Goal: Task Accomplishment & Management: Use online tool/utility

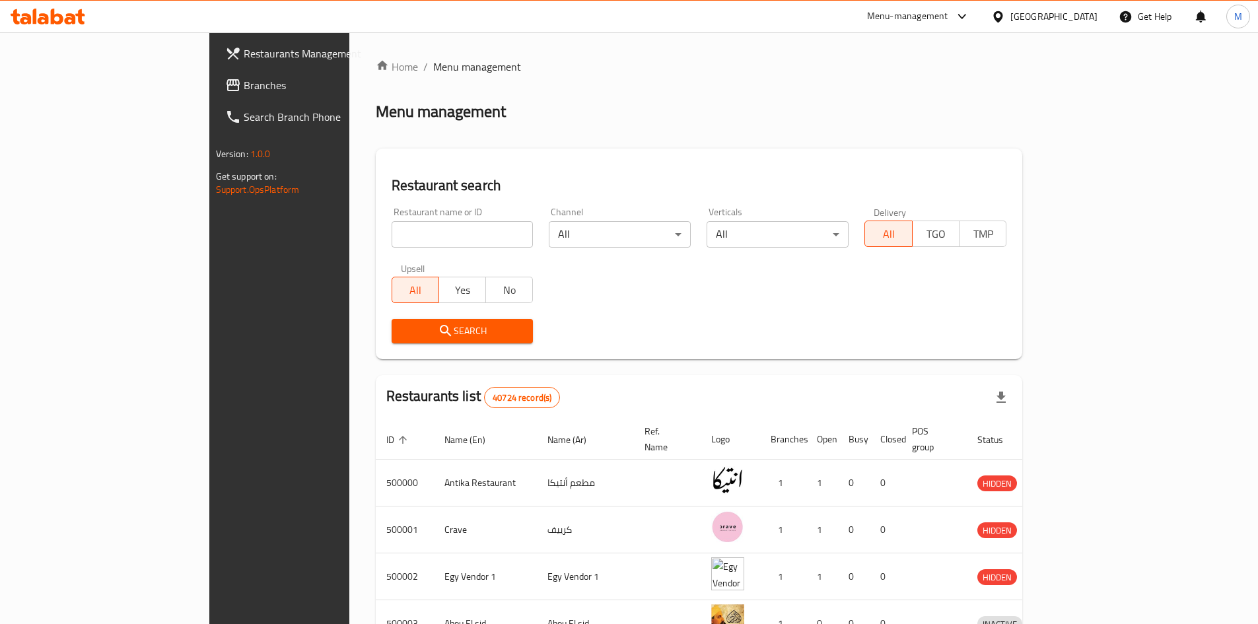
click at [391, 234] on input "search" at bounding box center [462, 234] width 142 height 26
type input "stack"
click button "Search" at bounding box center [462, 331] width 142 height 24
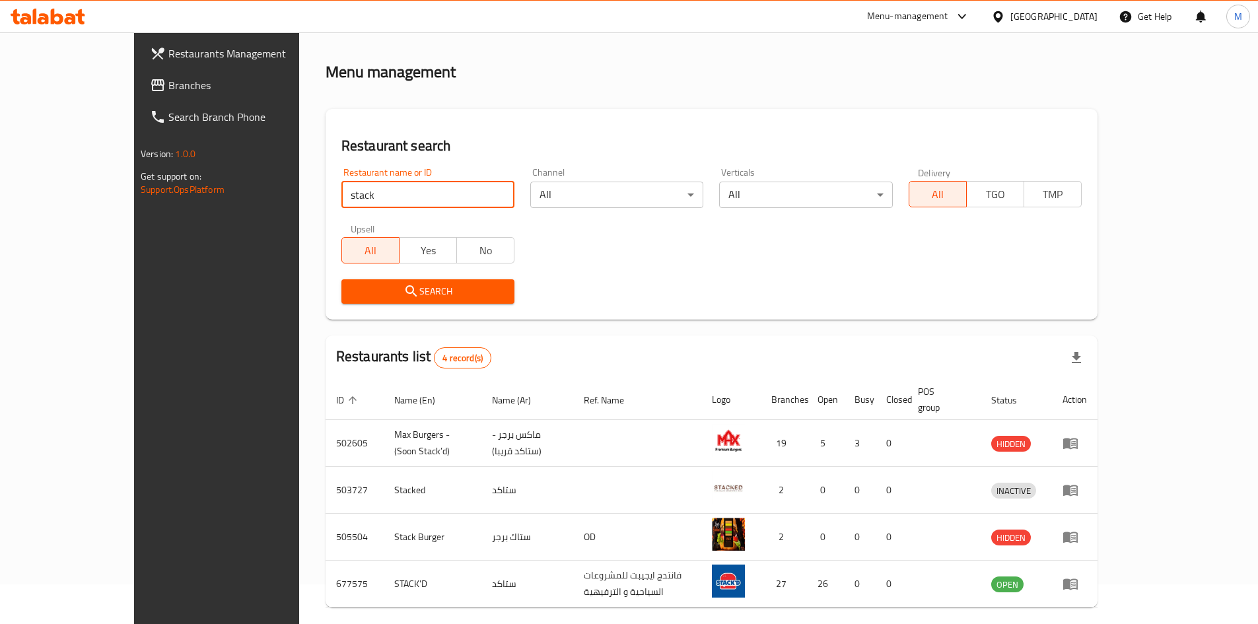
scroll to position [80, 0]
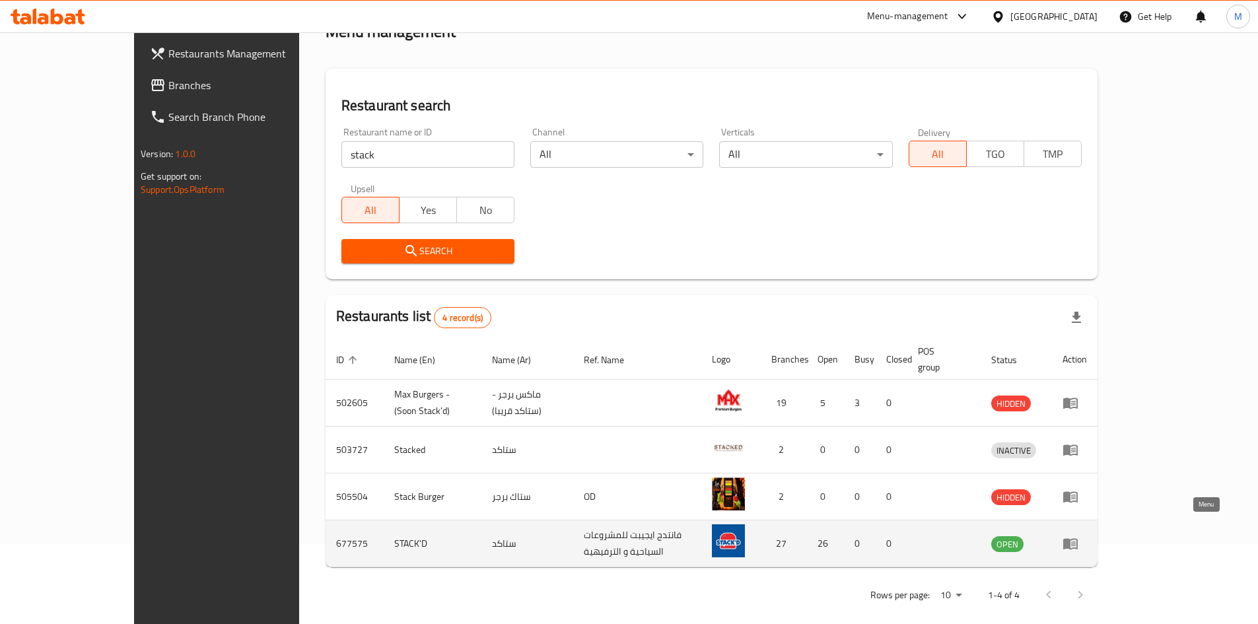
click at [1078, 535] on icon "enhanced table" at bounding box center [1070, 543] width 16 height 16
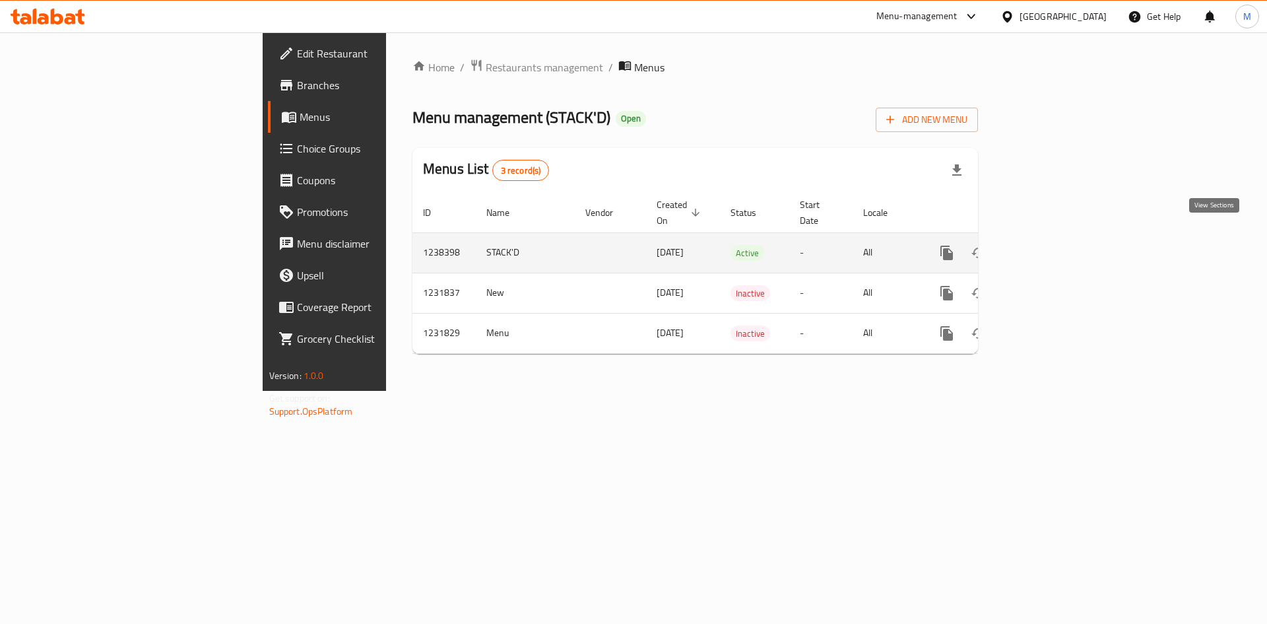
click at [1058, 237] on link "enhanced table" at bounding box center [1043, 253] width 32 height 32
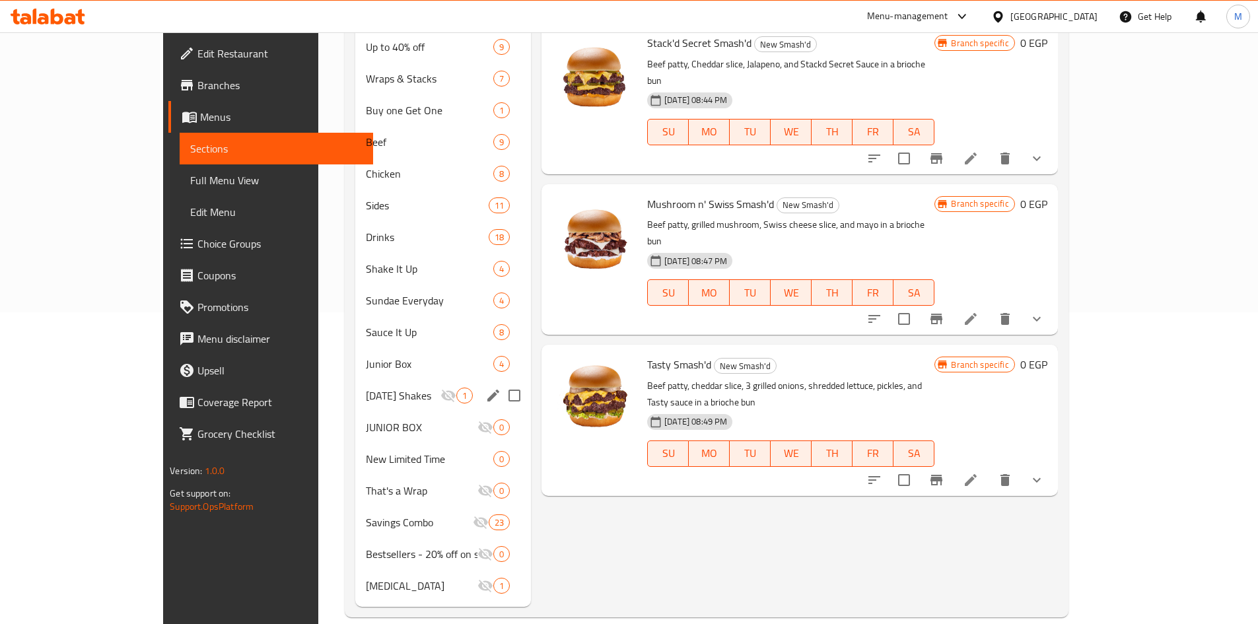
scroll to position [246, 0]
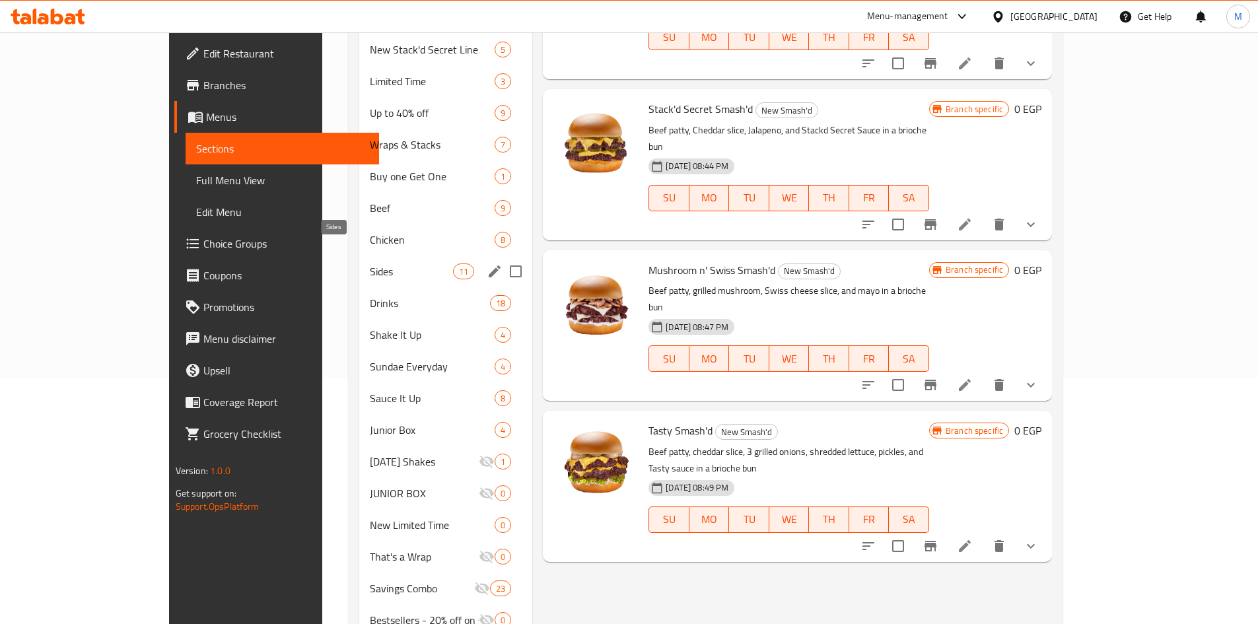
click at [370, 263] on span "Sides" at bounding box center [411, 271] width 83 height 16
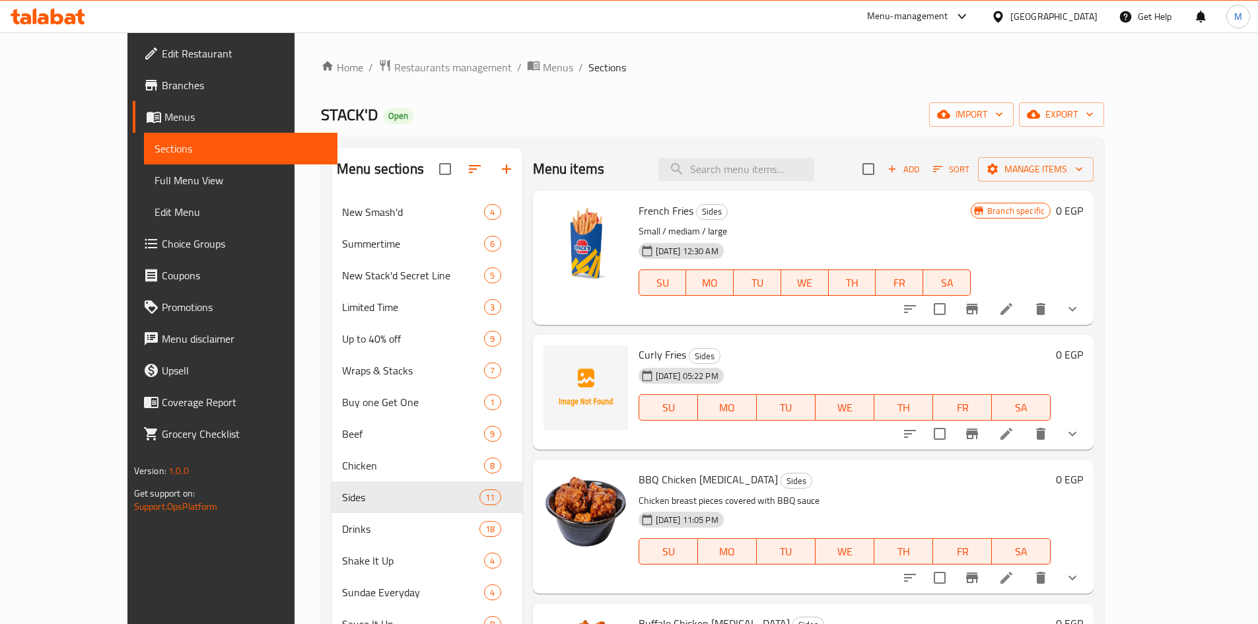
click at [1088, 442] on button "show more" at bounding box center [1072, 434] width 32 height 32
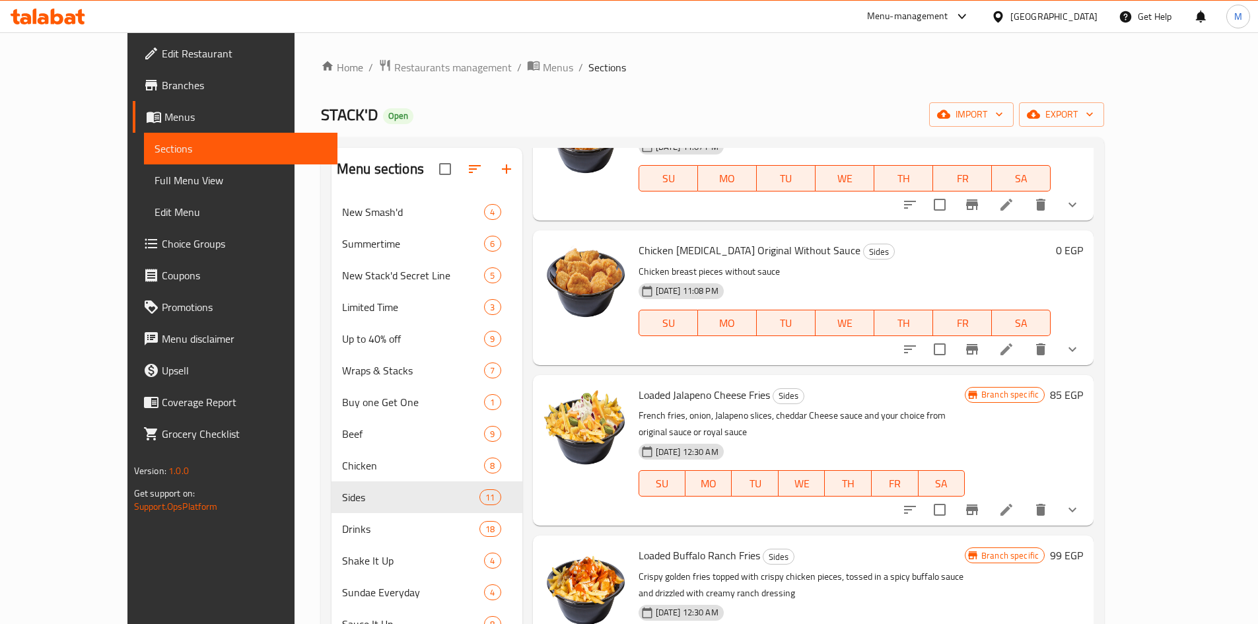
scroll to position [858, 0]
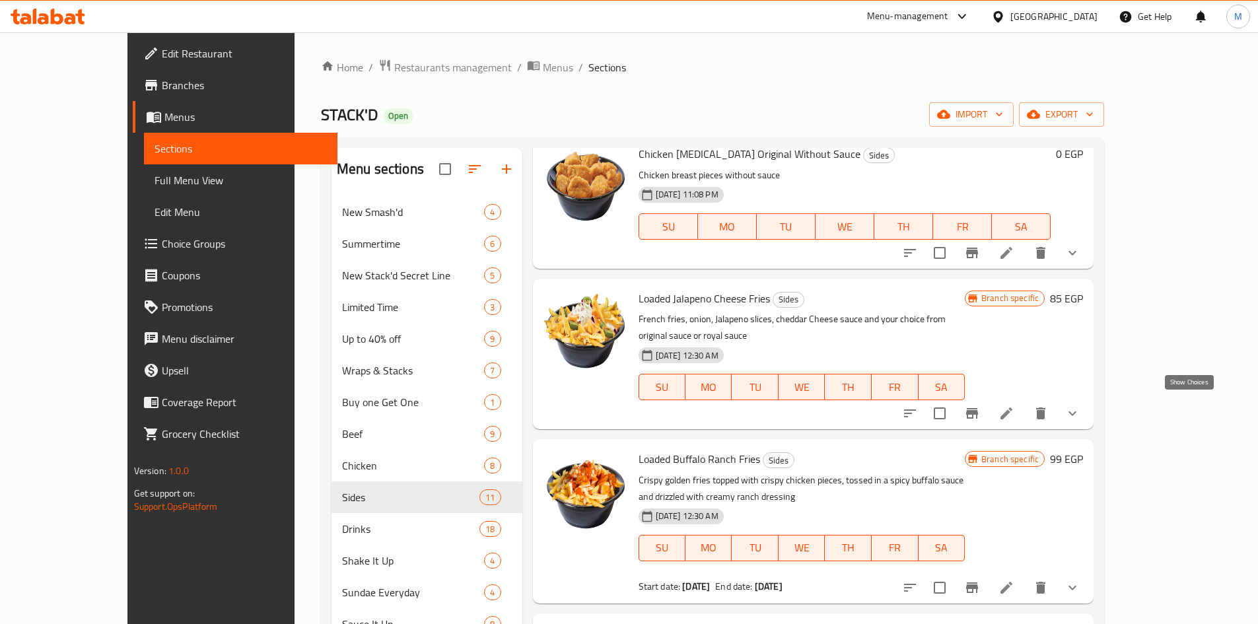
click at [1080, 405] on icon "show more" at bounding box center [1072, 413] width 16 height 16
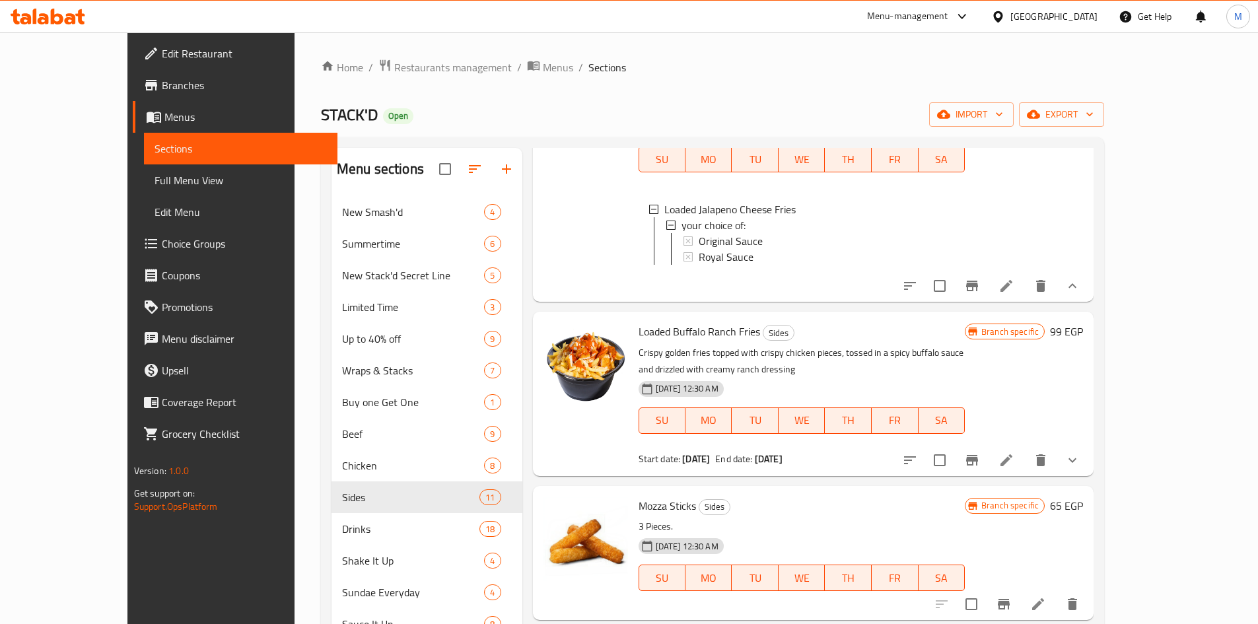
scroll to position [1099, 0]
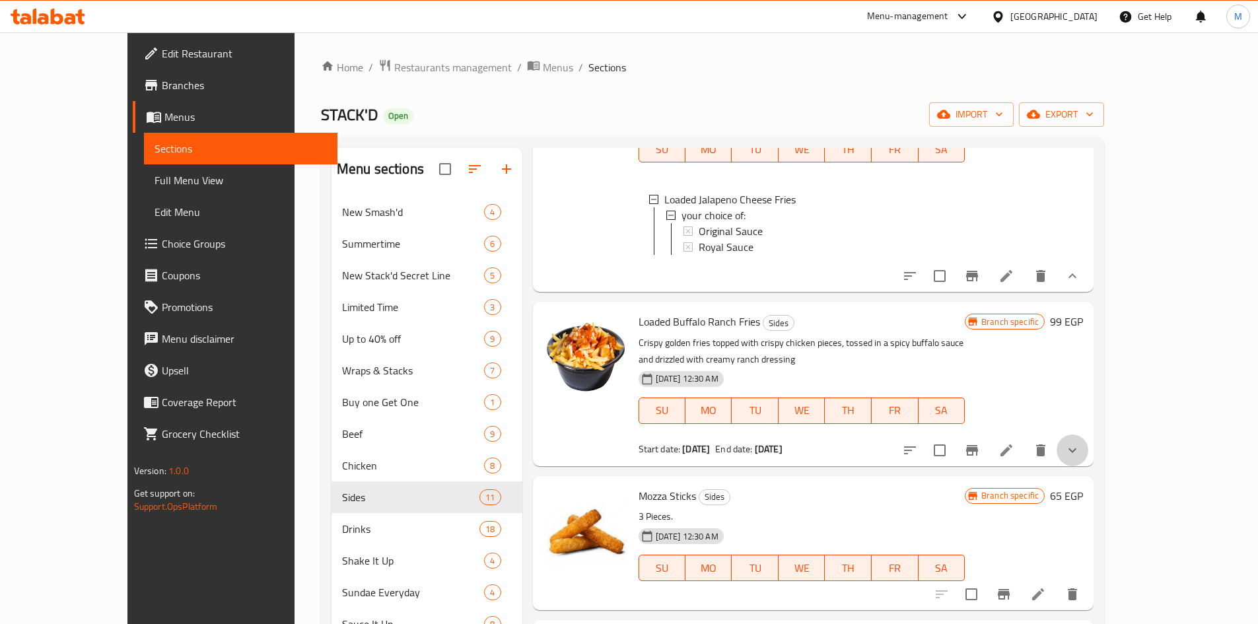
click at [1080, 445] on icon "show more" at bounding box center [1072, 450] width 16 height 16
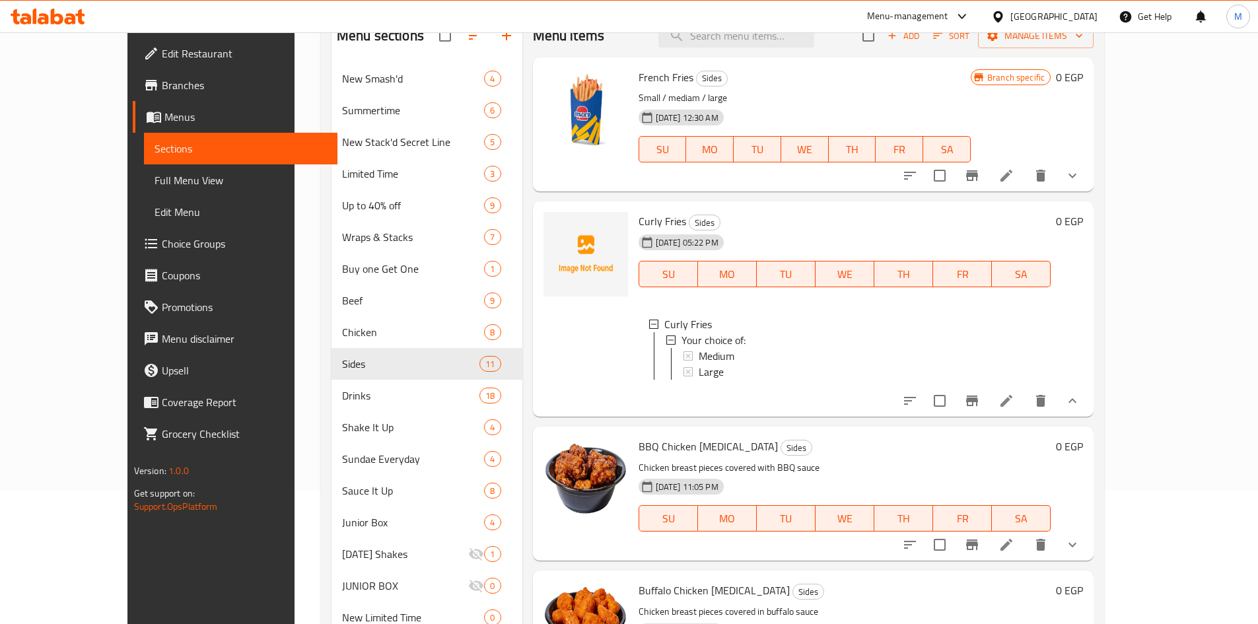
scroll to position [0, 0]
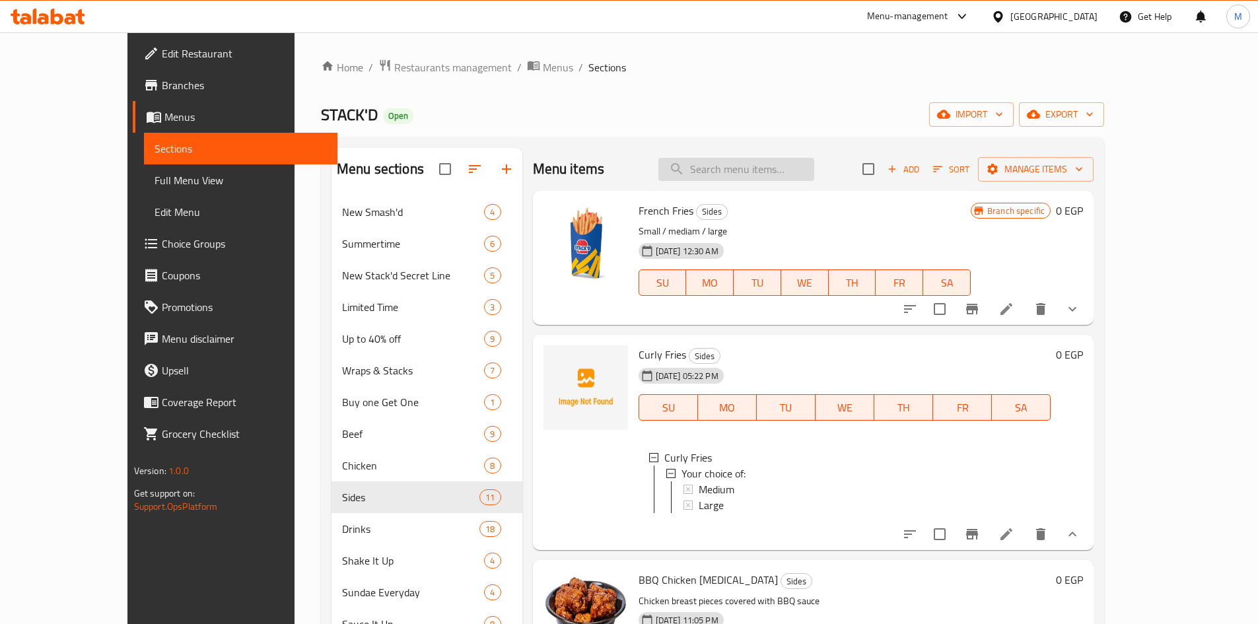
click at [786, 163] on input "search" at bounding box center [736, 169] width 156 height 23
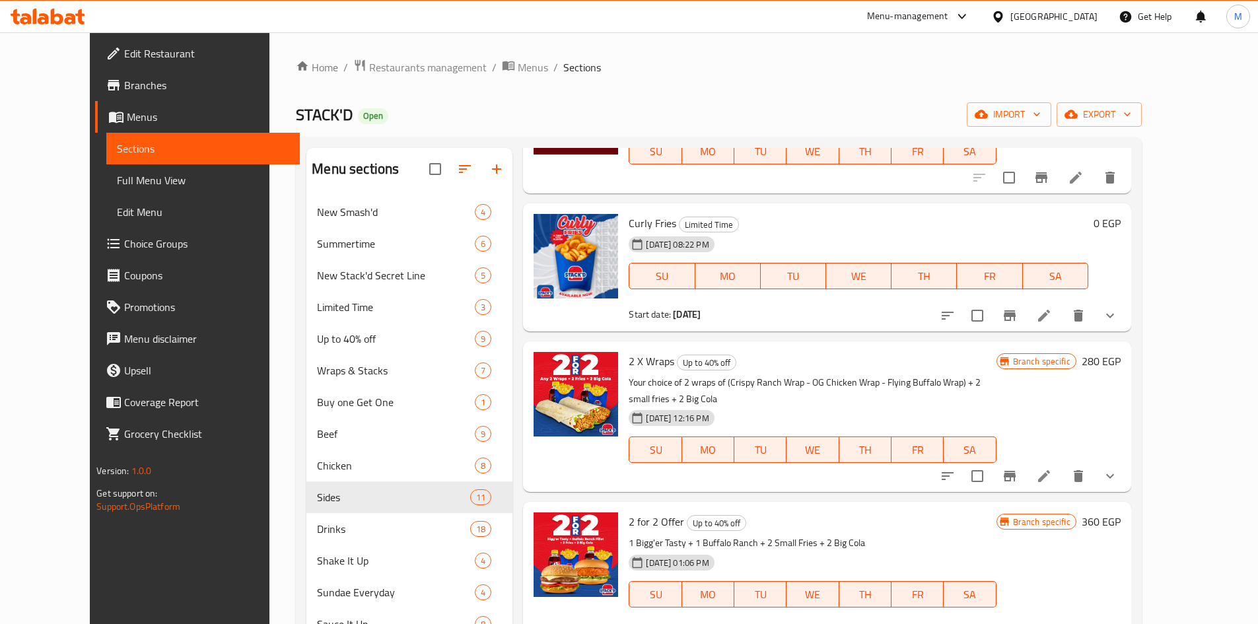
scroll to position [132, 0]
click at [1118, 311] on icon "show more" at bounding box center [1110, 315] width 16 height 16
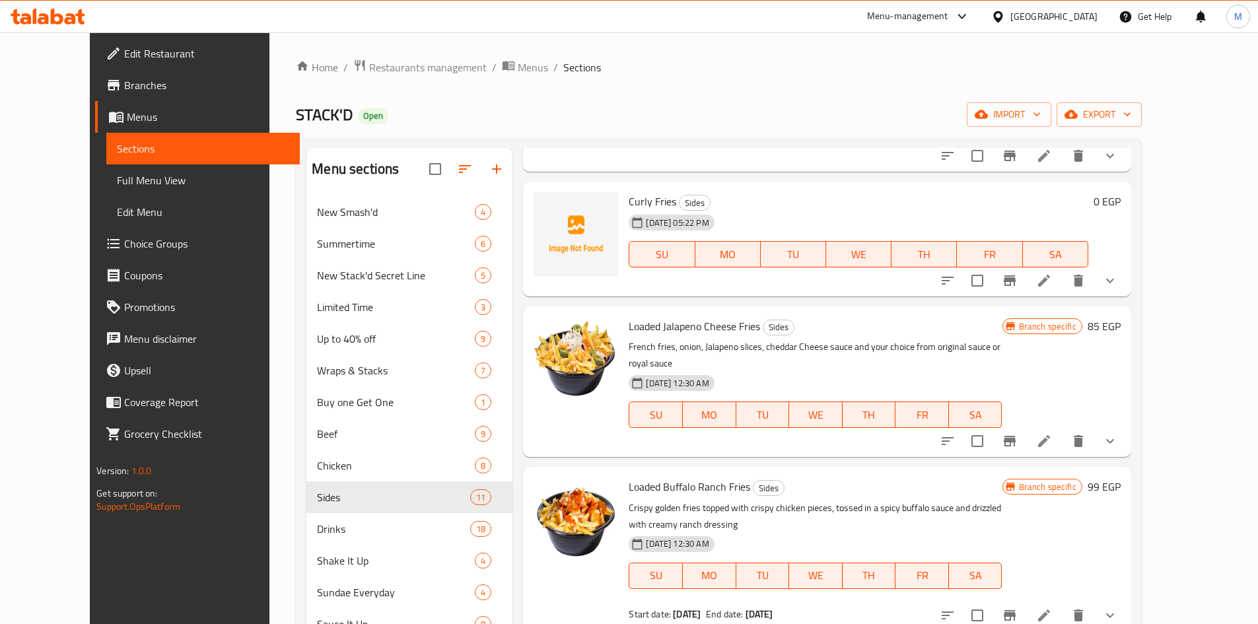
scroll to position [1848, 0]
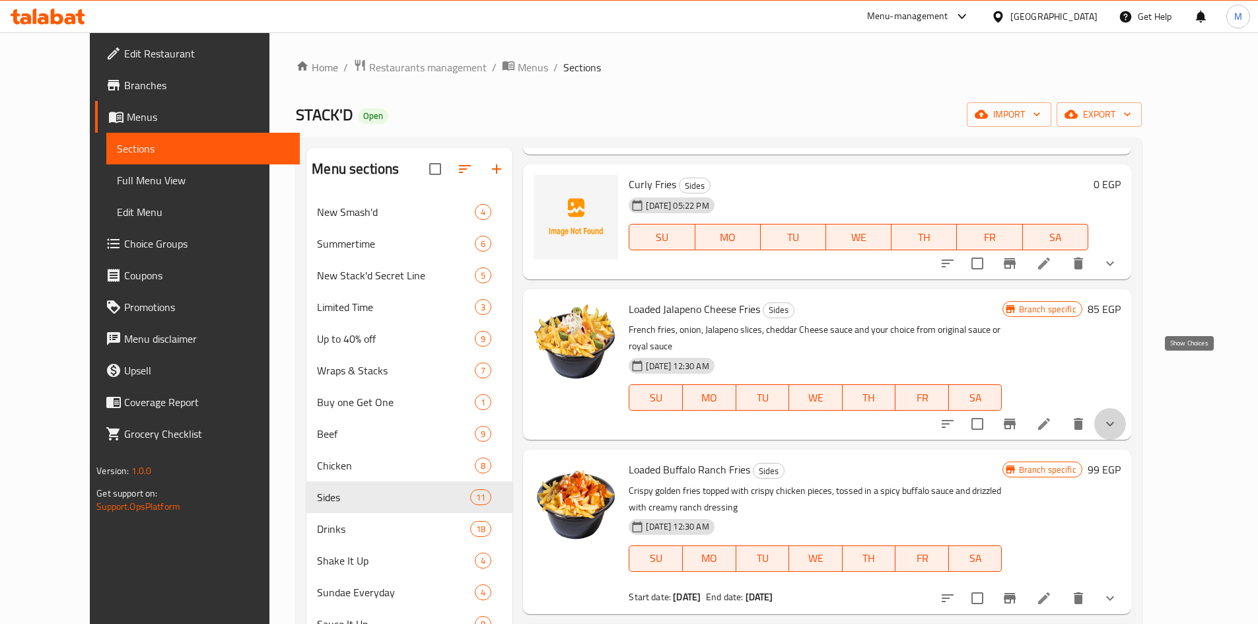
click at [1118, 416] on icon "show more" at bounding box center [1110, 424] width 16 height 16
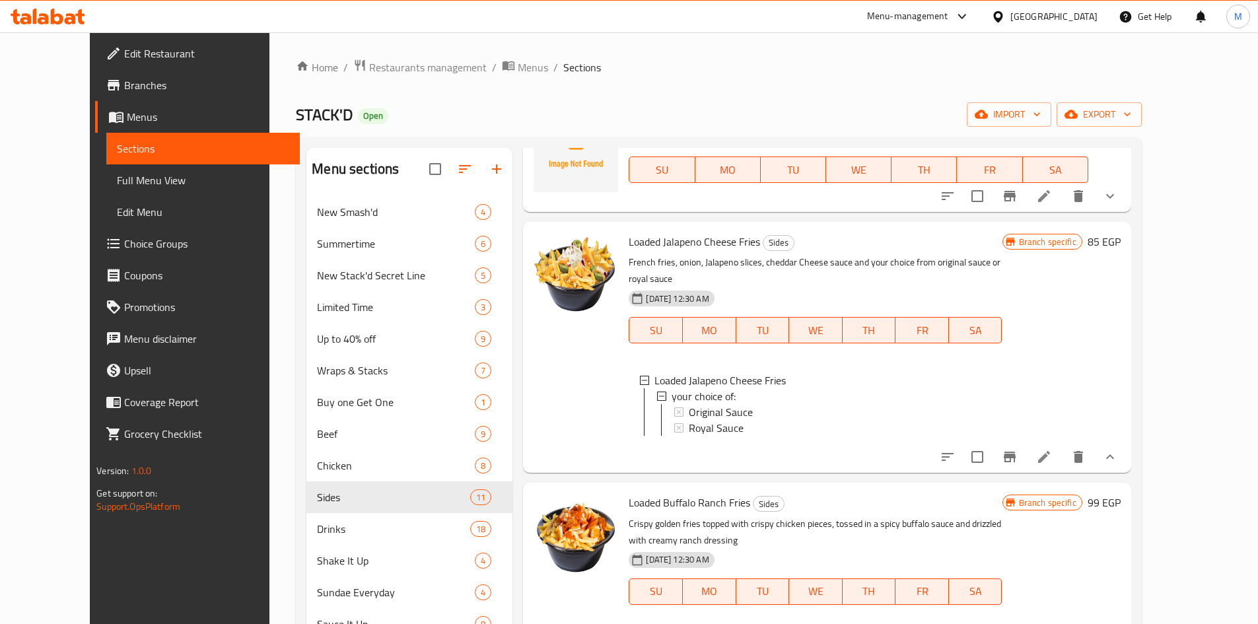
scroll to position [2112, 0]
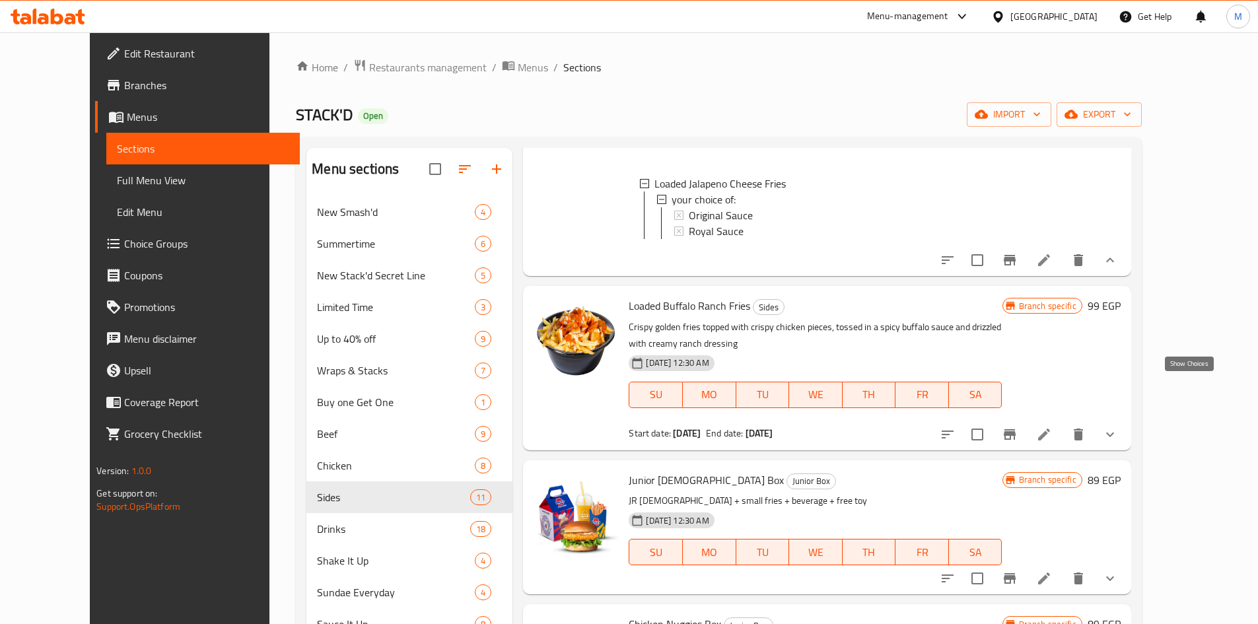
click at [1118, 426] on icon "show more" at bounding box center [1110, 434] width 16 height 16
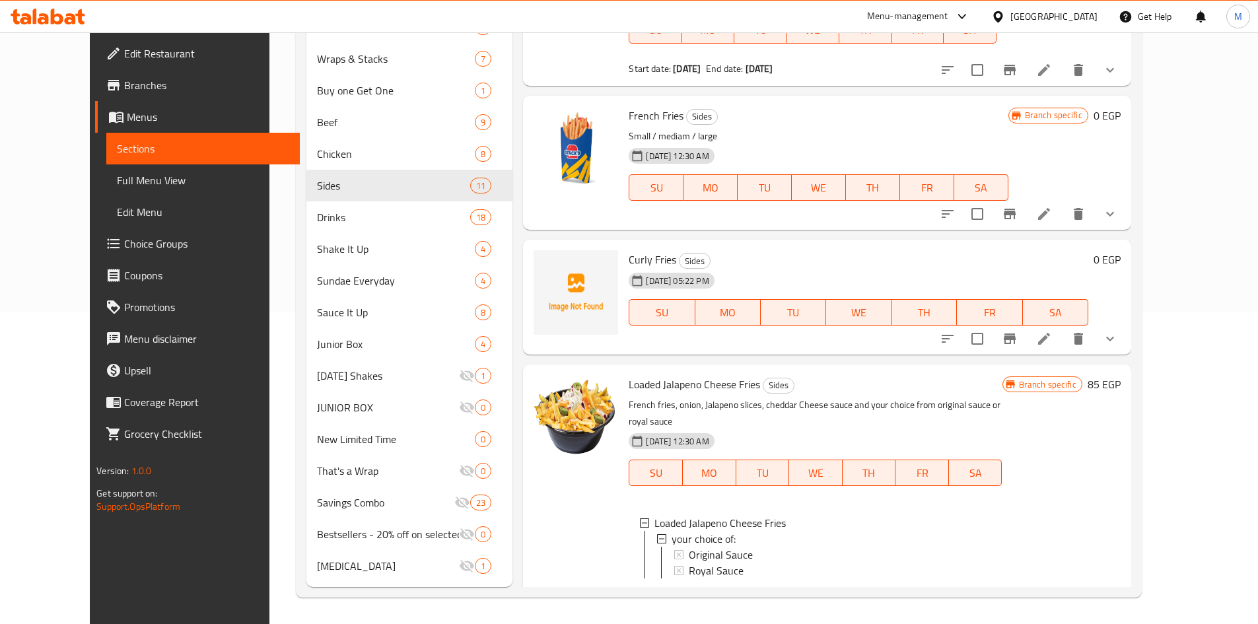
scroll to position [1330, 0]
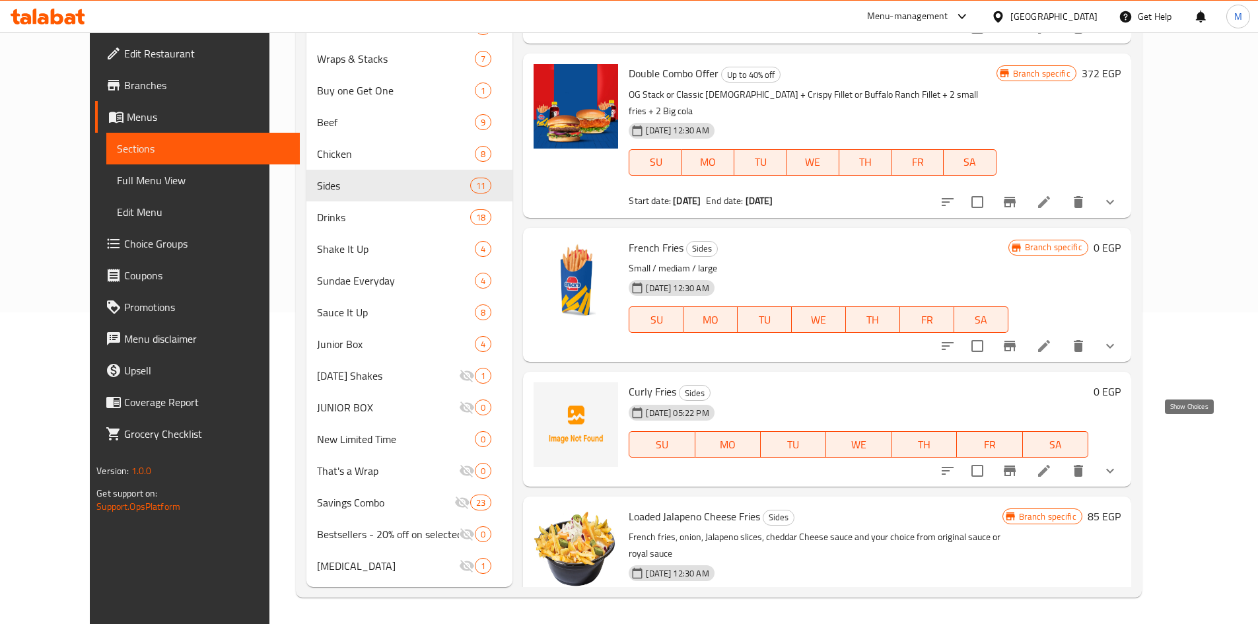
click at [1118, 463] on icon "show more" at bounding box center [1110, 471] width 16 height 16
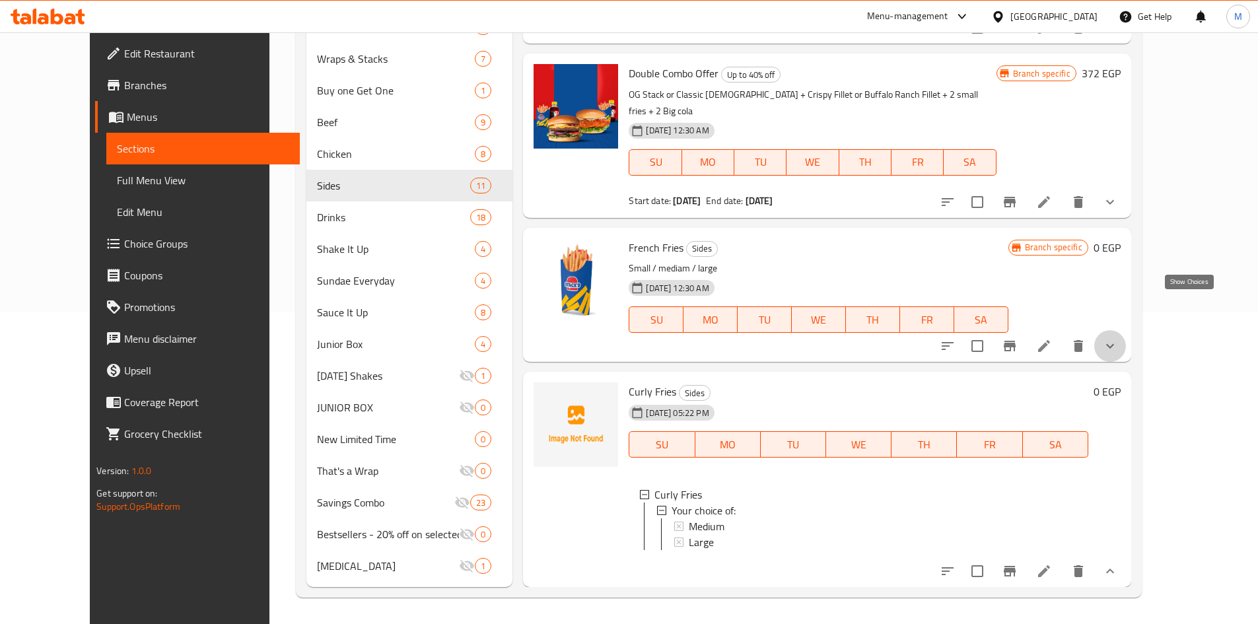
click at [1114, 344] on icon "show more" at bounding box center [1110, 346] width 8 height 5
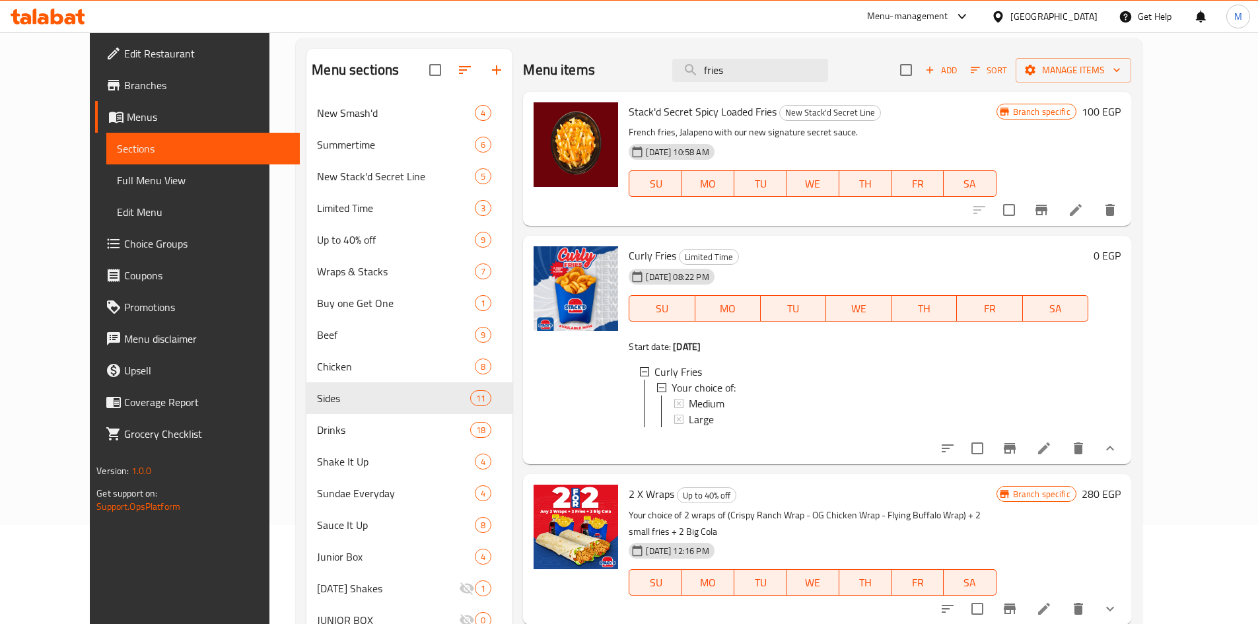
scroll to position [0, 0]
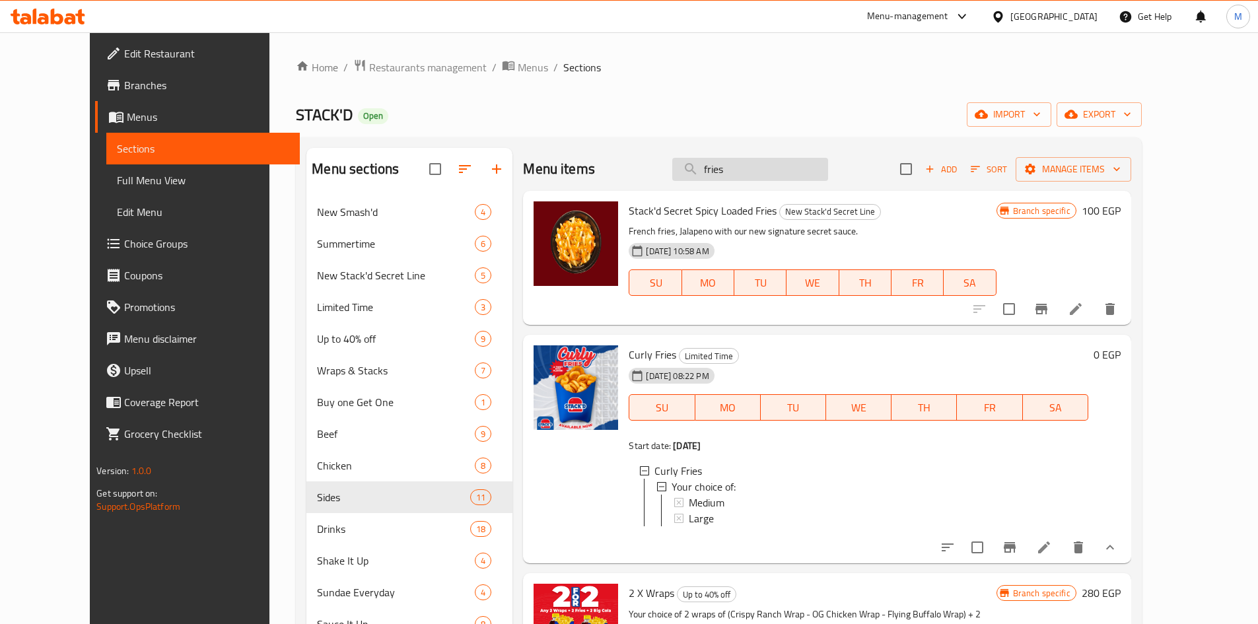
click at [762, 169] on input "fries" at bounding box center [750, 169] width 156 height 23
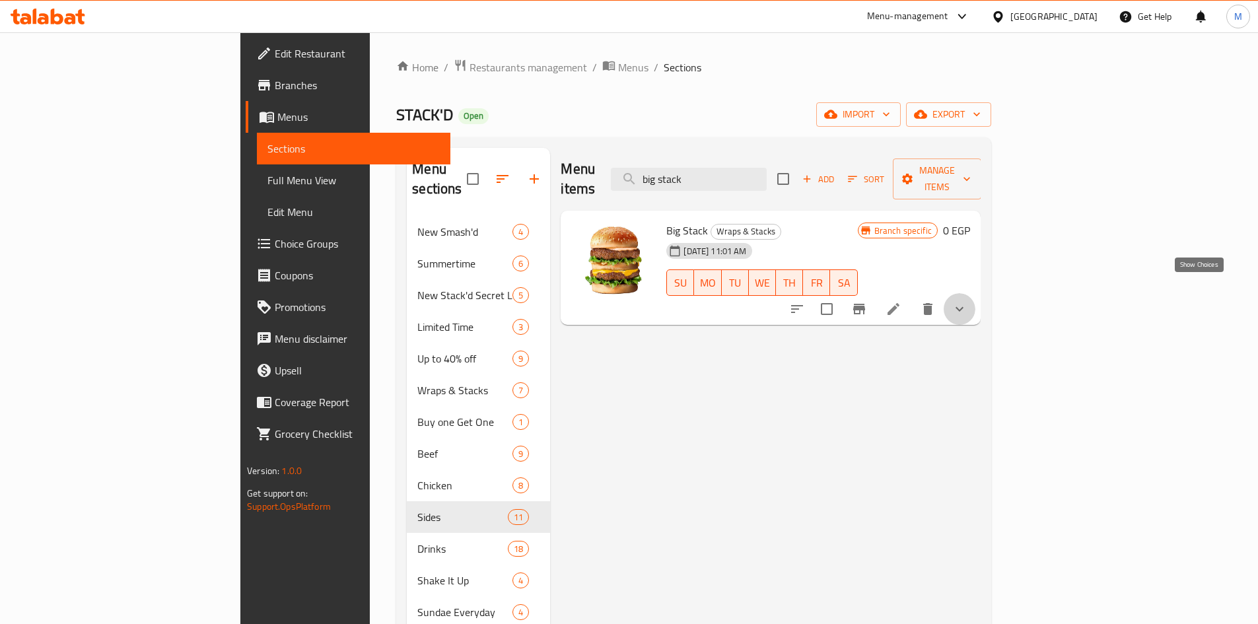
click at [967, 301] on icon "show more" at bounding box center [959, 309] width 16 height 16
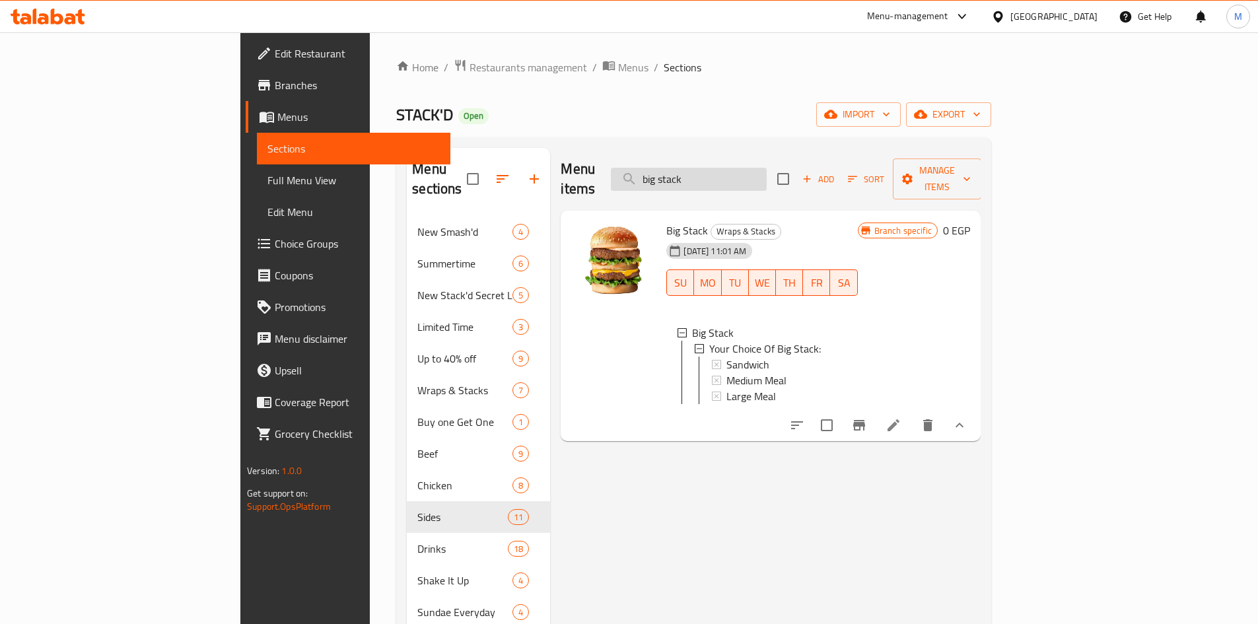
click at [745, 168] on input "big stack" at bounding box center [689, 179] width 156 height 23
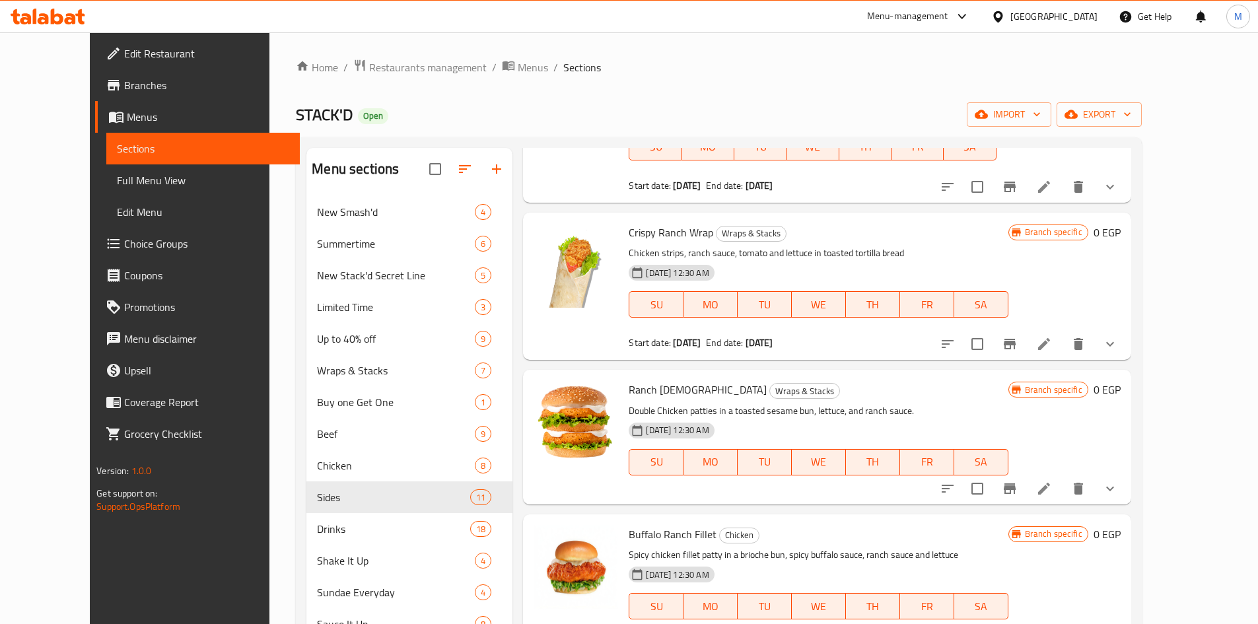
scroll to position [726, 0]
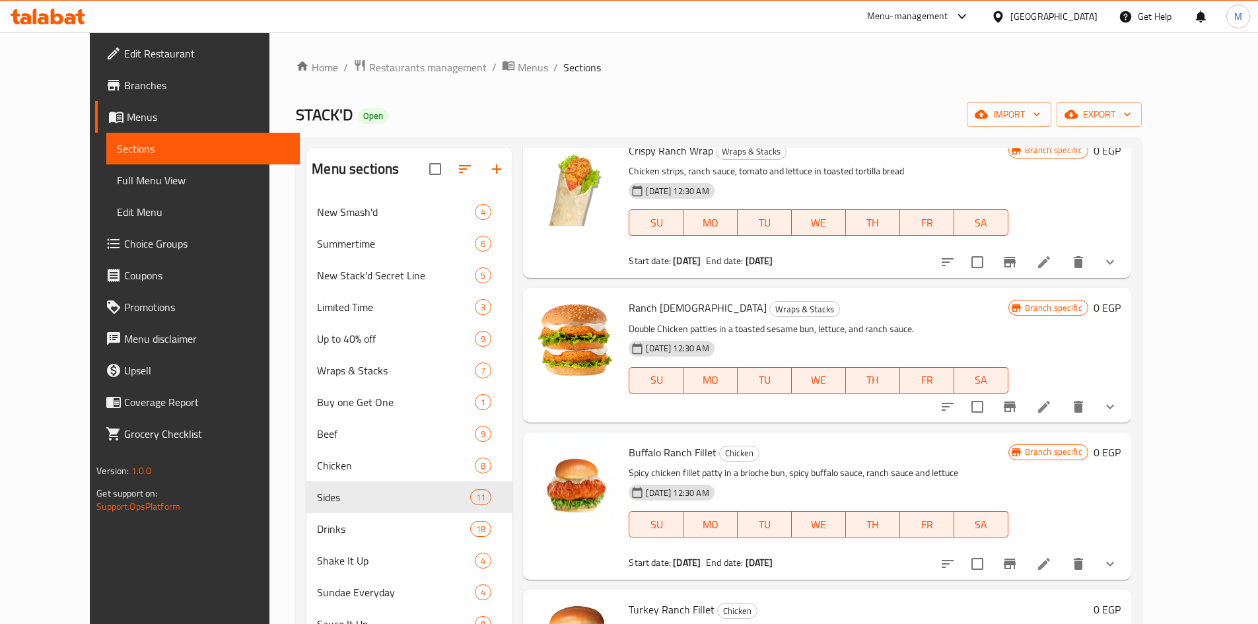
type input "ranch"
click at [1118, 399] on icon "show more" at bounding box center [1110, 407] width 16 height 16
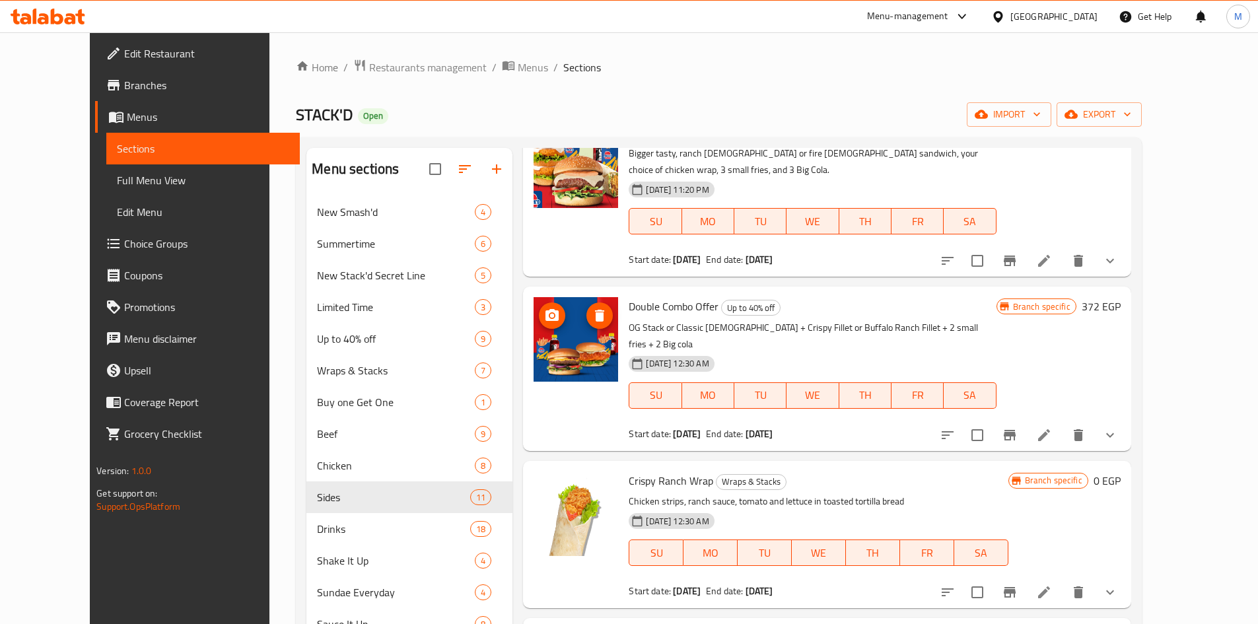
scroll to position [0, 0]
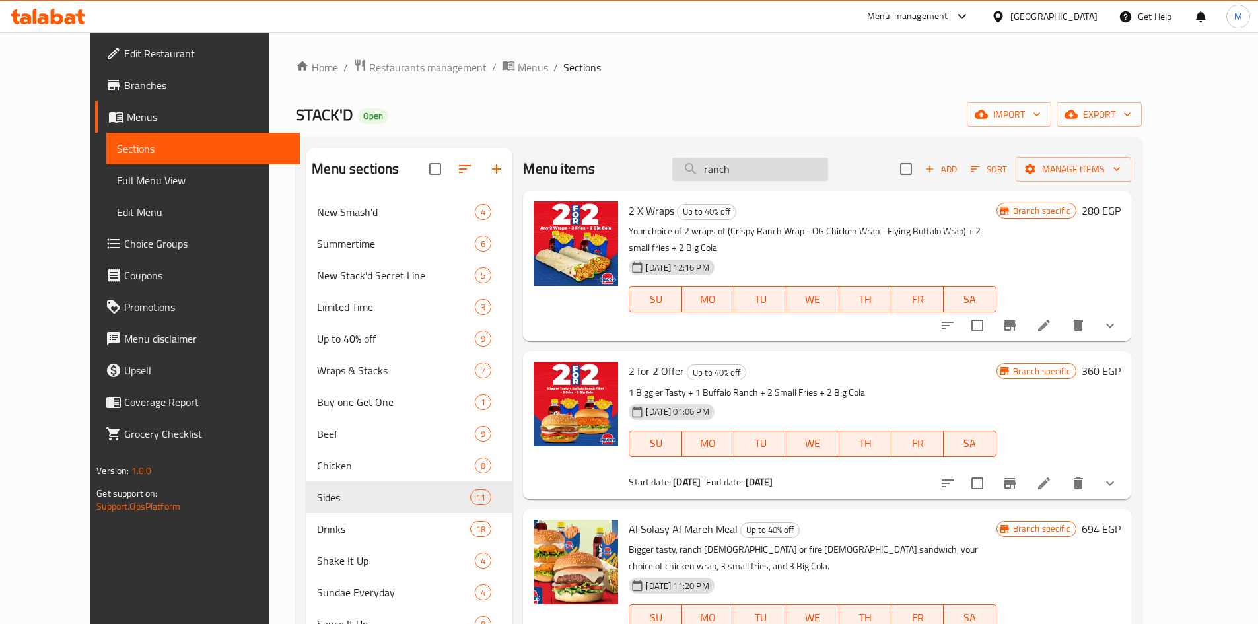
click at [735, 169] on input "ranch" at bounding box center [750, 169] width 156 height 23
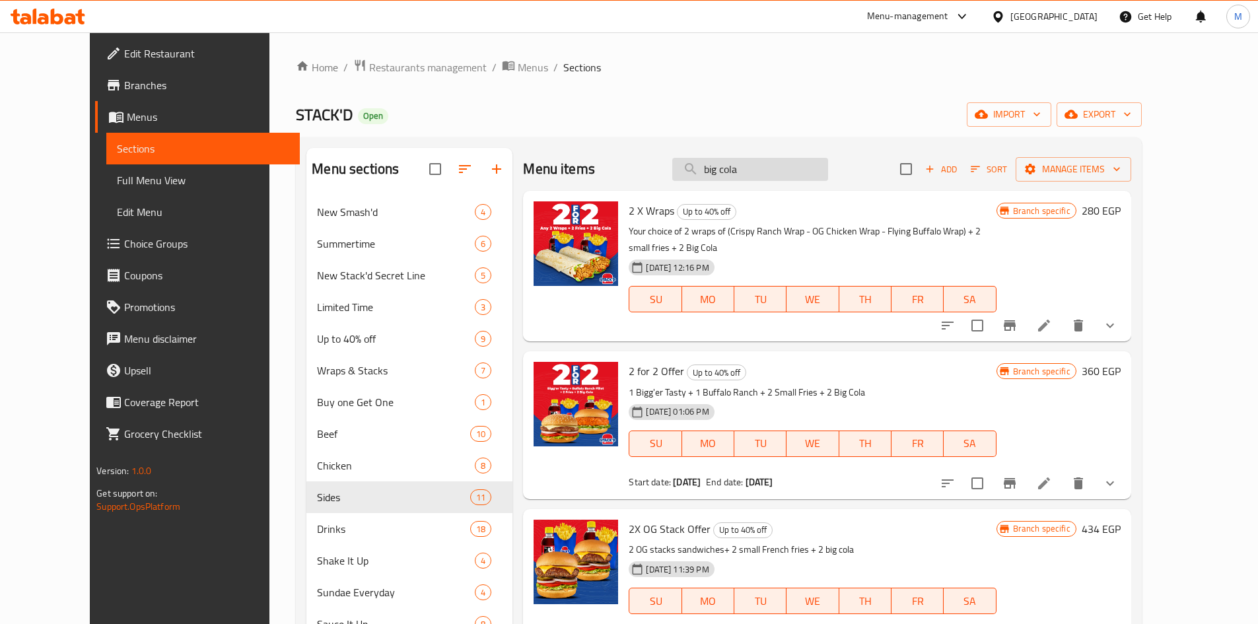
click at [793, 175] on input "big cola" at bounding box center [750, 169] width 156 height 23
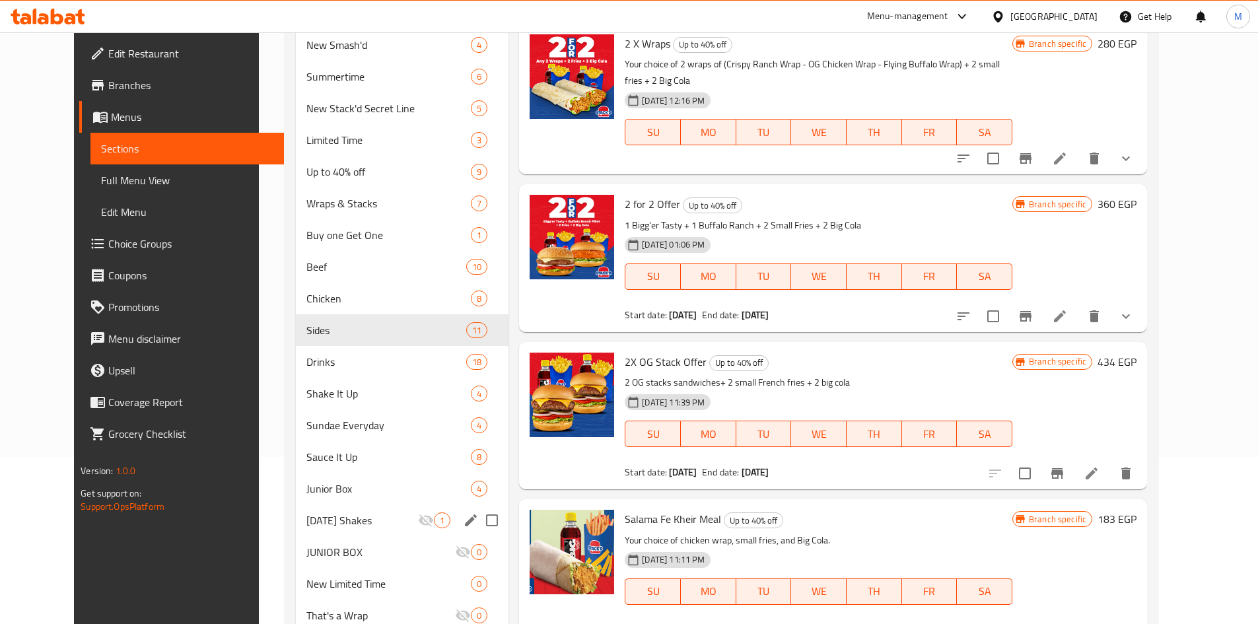
scroll to position [312, 0]
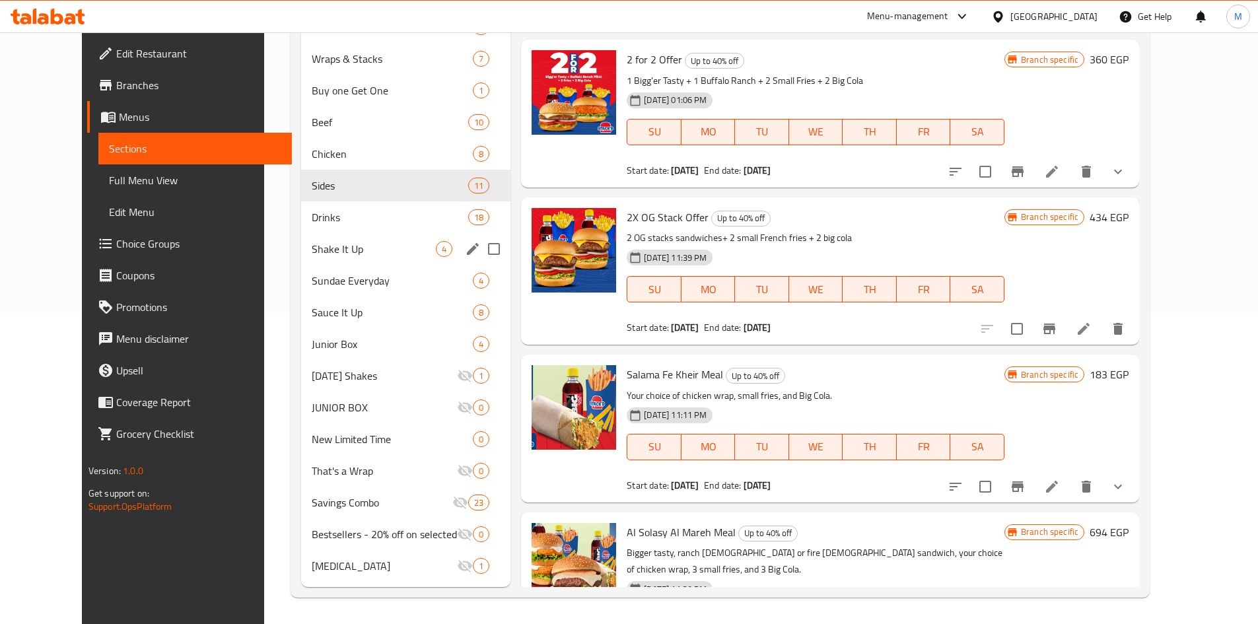
type input "big cola"
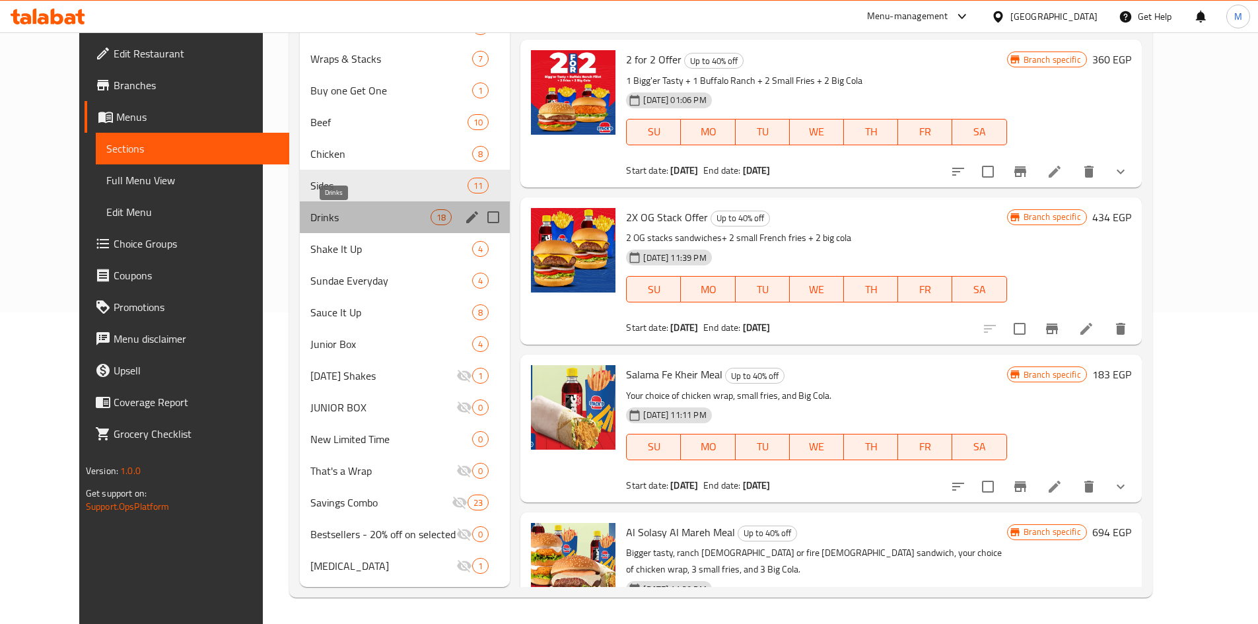
click at [310, 213] on span "Drinks" at bounding box center [370, 217] width 120 height 16
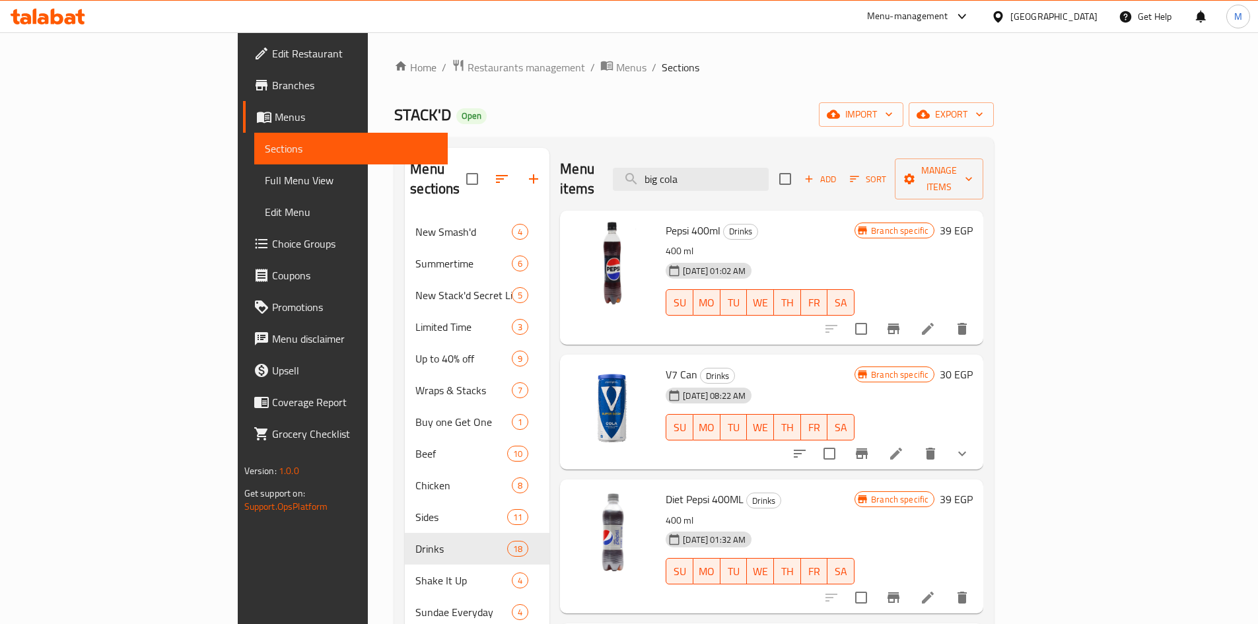
click at [650, 111] on div "STACK'D Open import export" at bounding box center [693, 114] width 599 height 24
click at [669, 79] on div "Home / Restaurants management / Menus / Sections STACK'D Open import export Men…" at bounding box center [693, 494] width 599 height 870
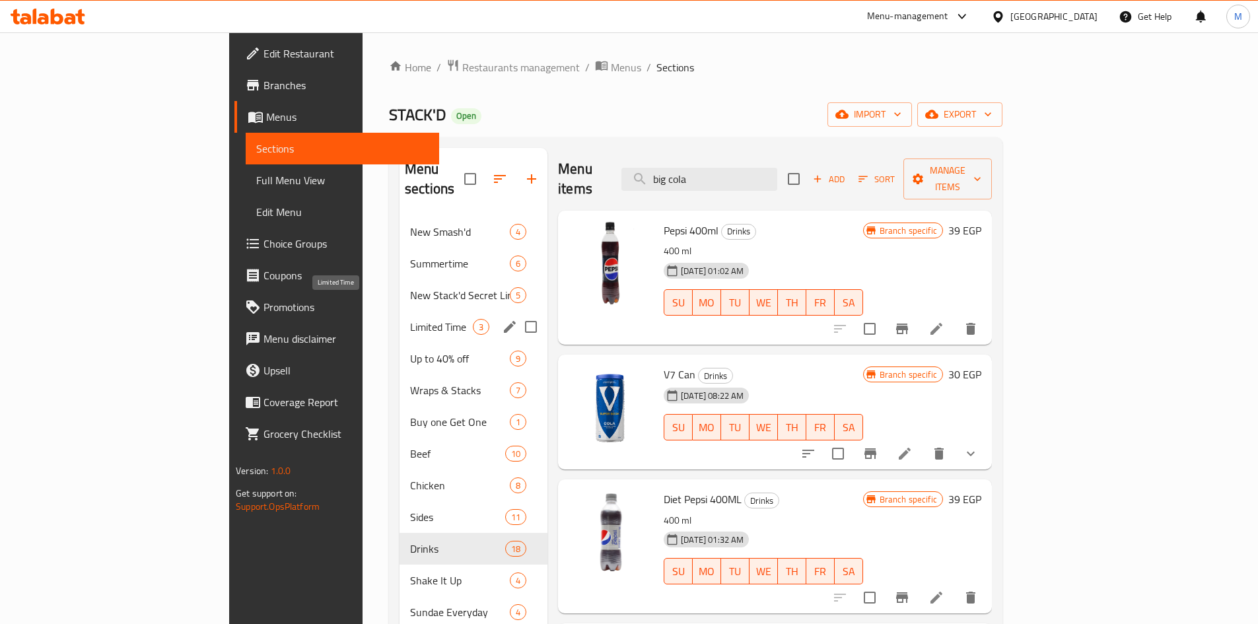
click at [410, 319] on span "Limited Time" at bounding box center [441, 327] width 63 height 16
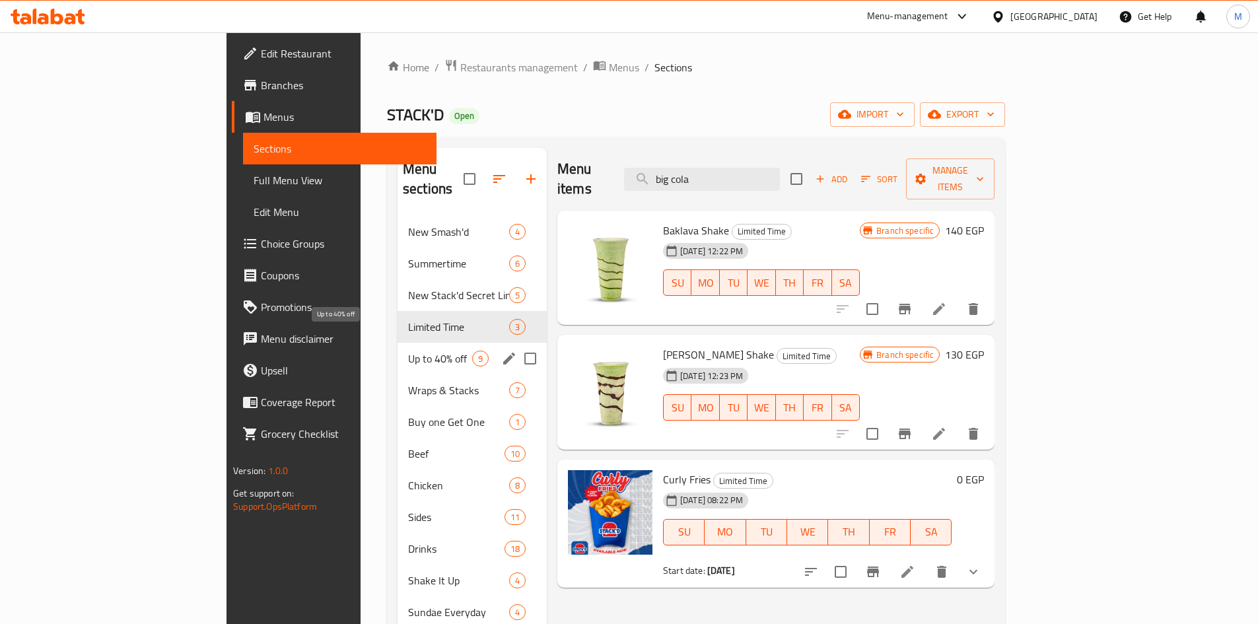
click at [408, 351] on span "Up to 40% off" at bounding box center [440, 359] width 64 height 16
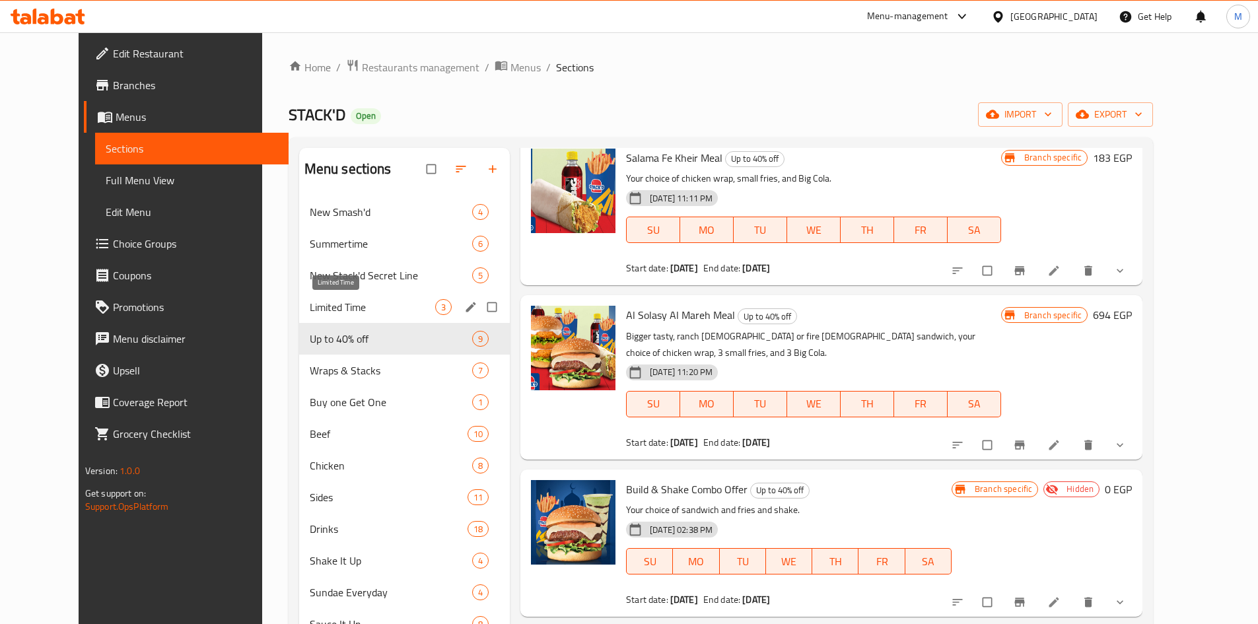
click at [323, 310] on span "Limited Time" at bounding box center [372, 307] width 125 height 16
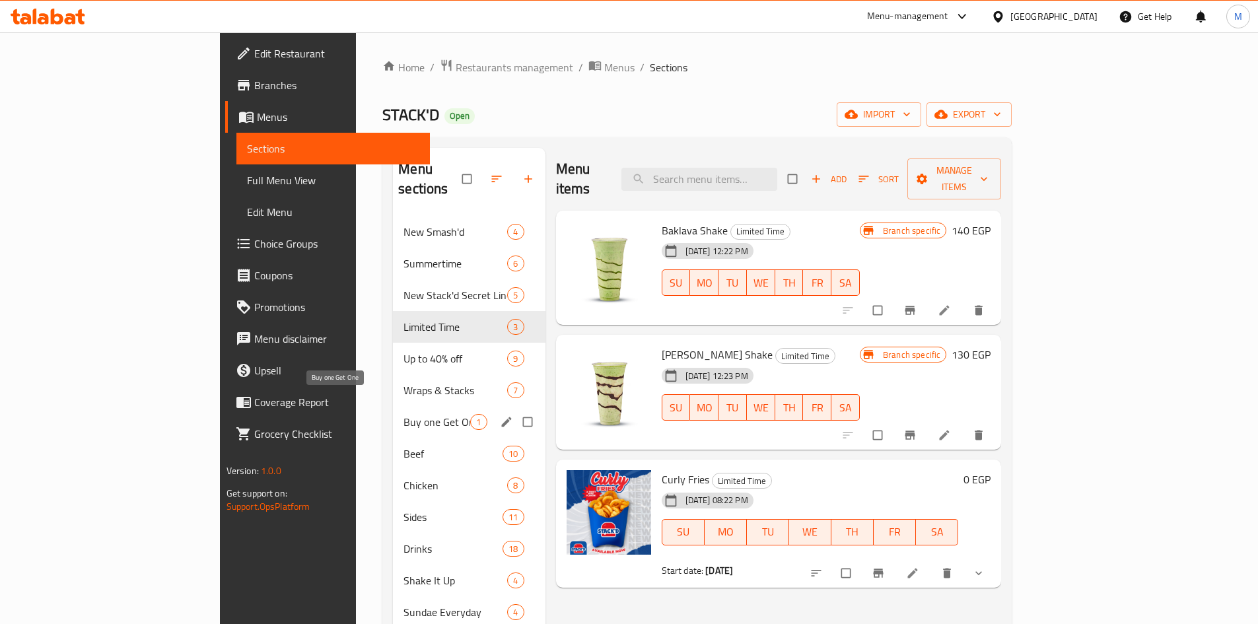
click at [403, 414] on span "Buy one Get One" at bounding box center [436, 422] width 67 height 16
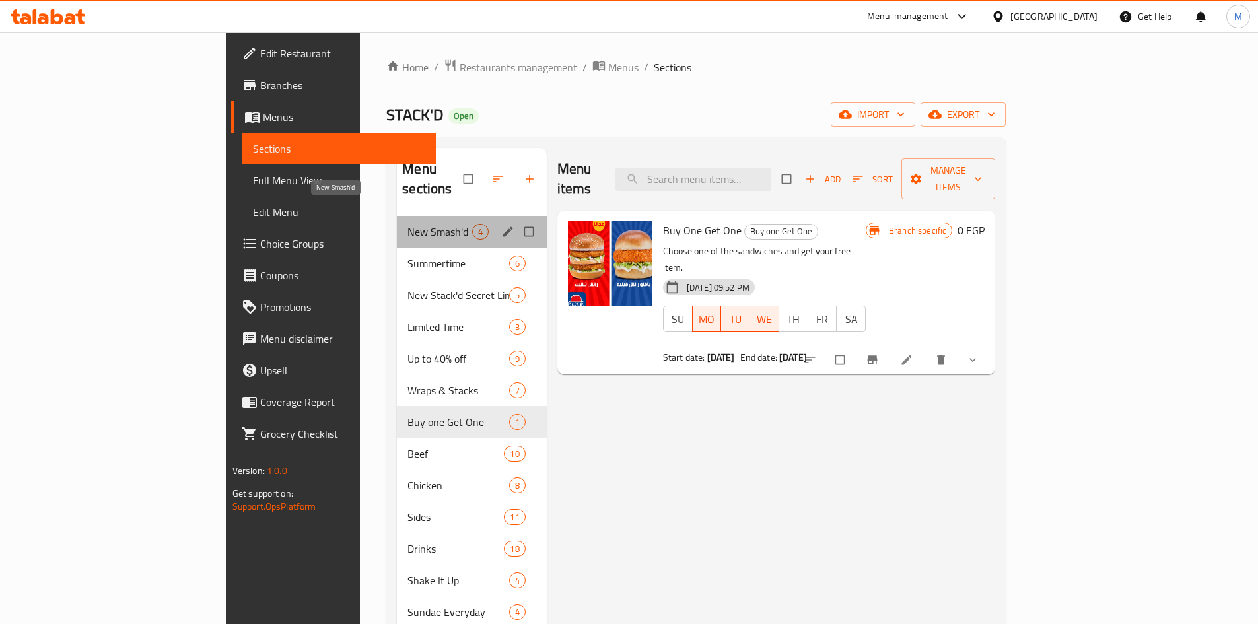
click at [407, 224] on span "New Smash'd" at bounding box center [439, 232] width 64 height 16
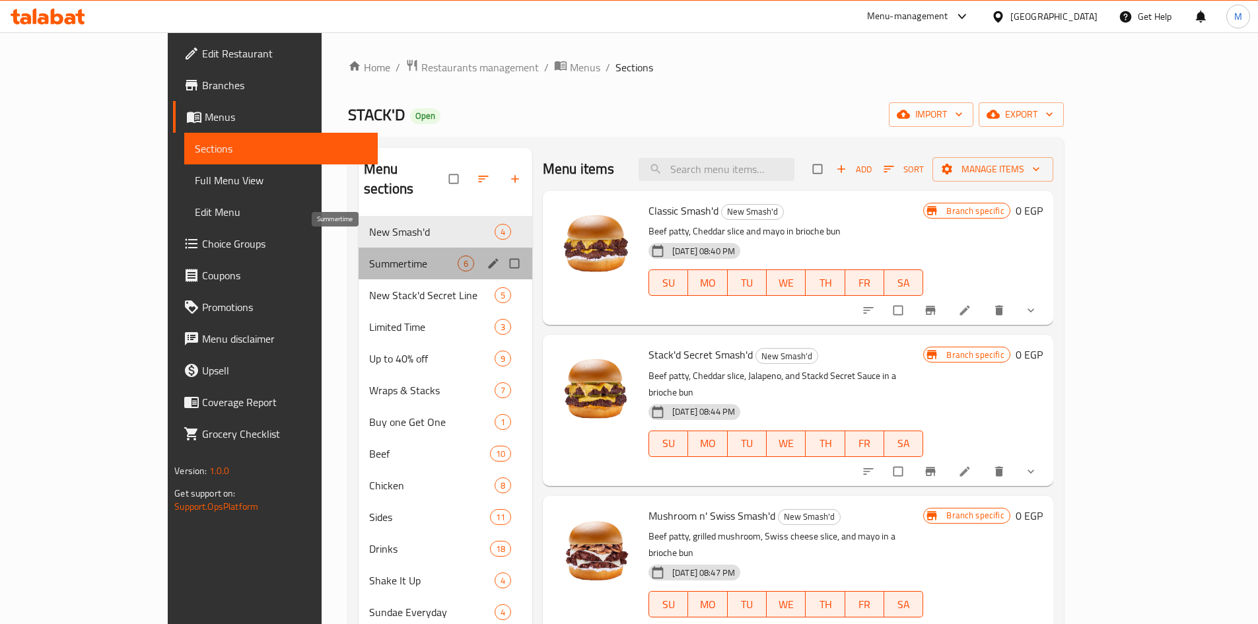
click at [369, 255] on span "Summertime" at bounding box center [413, 263] width 88 height 16
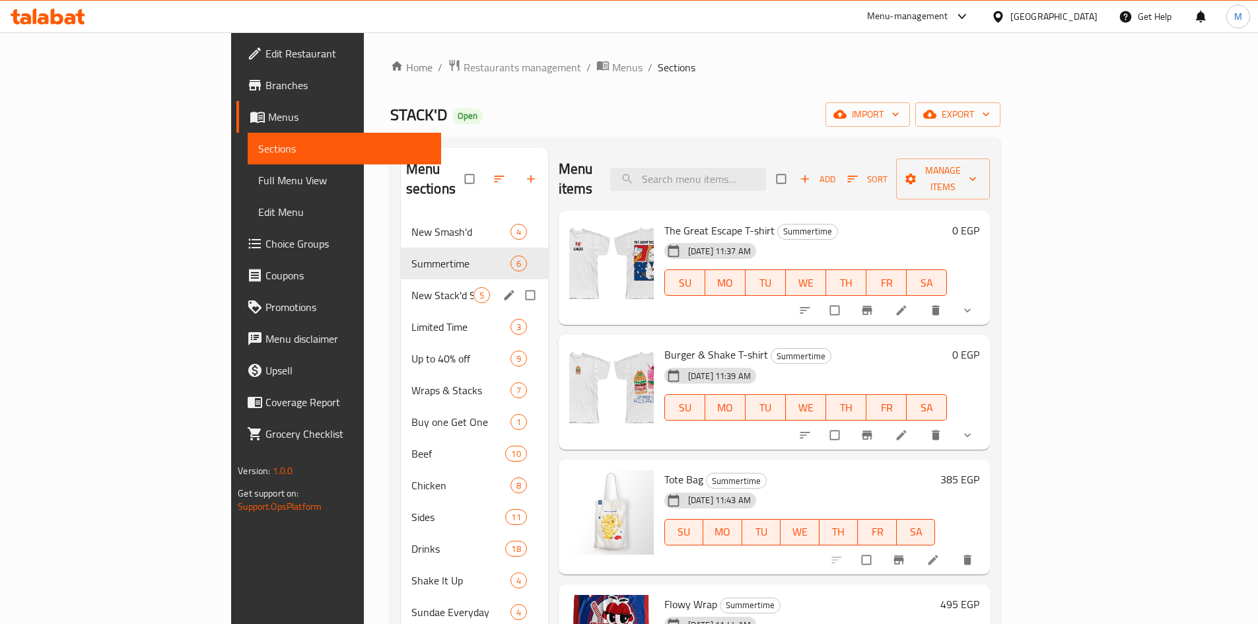
click at [411, 287] on span "New Stack'd Secret Line" at bounding box center [442, 295] width 62 height 16
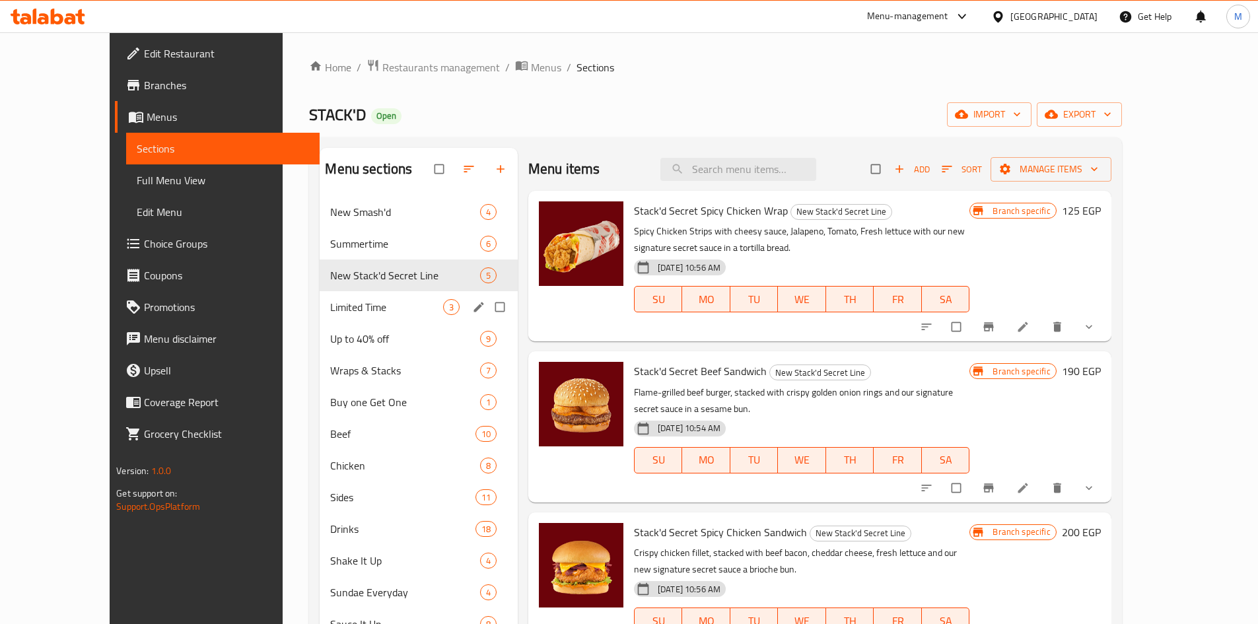
click at [330, 313] on span "Limited Time" at bounding box center [386, 307] width 112 height 16
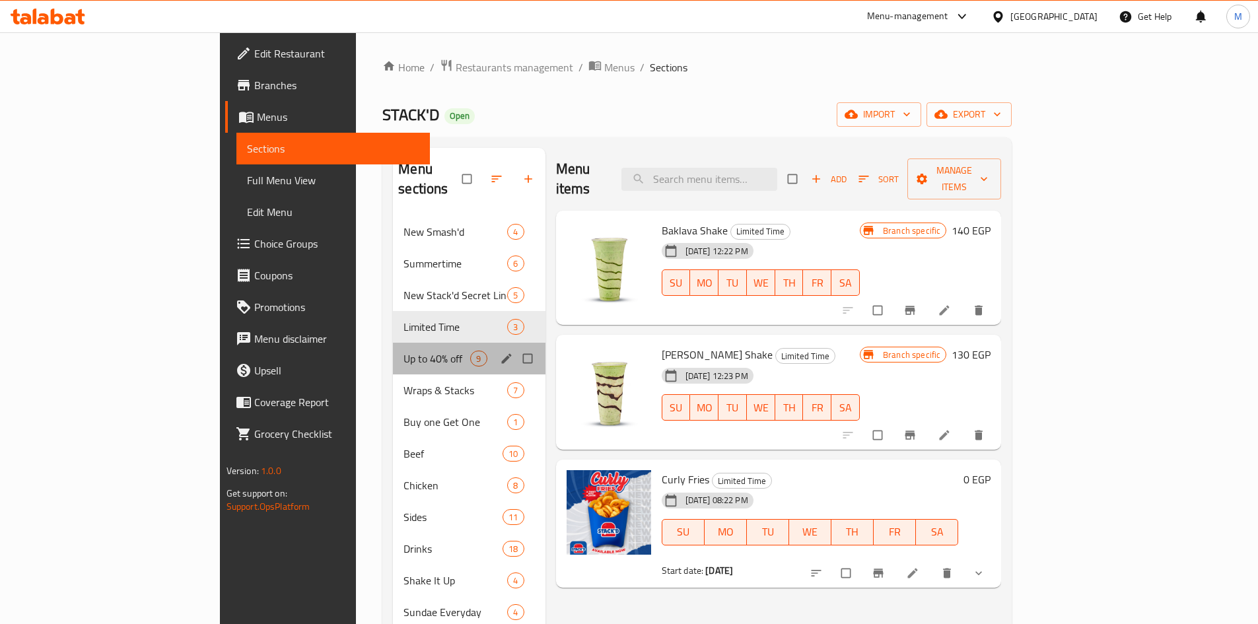
click at [393, 343] on div "Up to 40% off 9" at bounding box center [469, 359] width 152 height 32
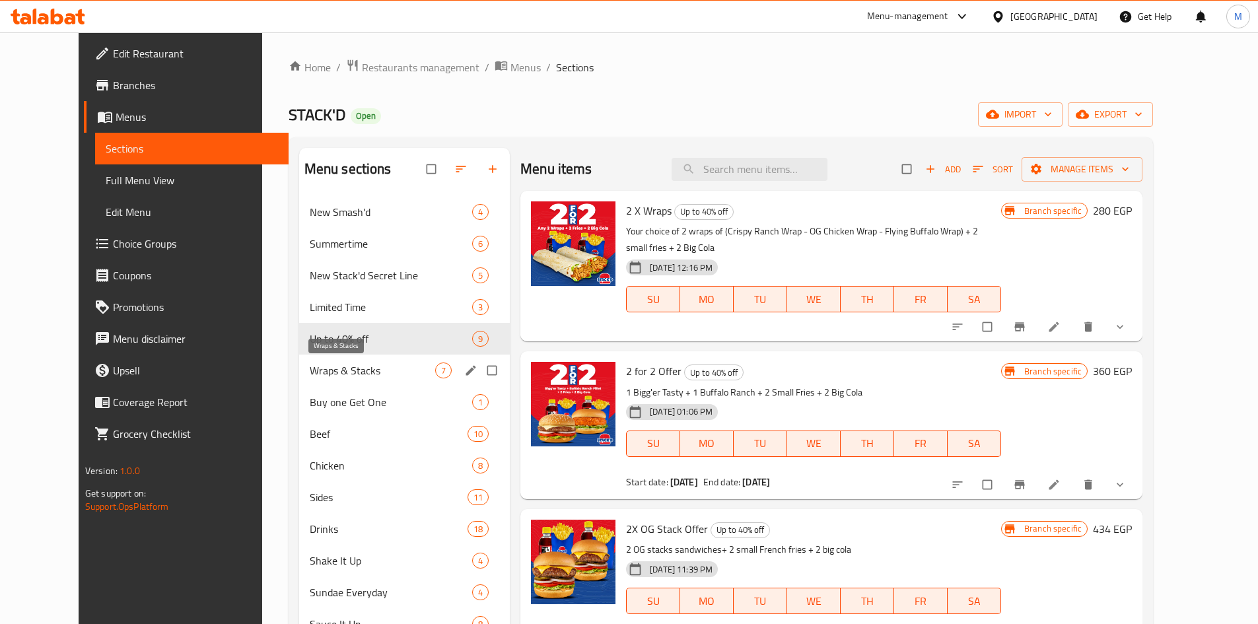
click at [308, 381] on div "Wraps & Stacks 7" at bounding box center [404, 370] width 211 height 32
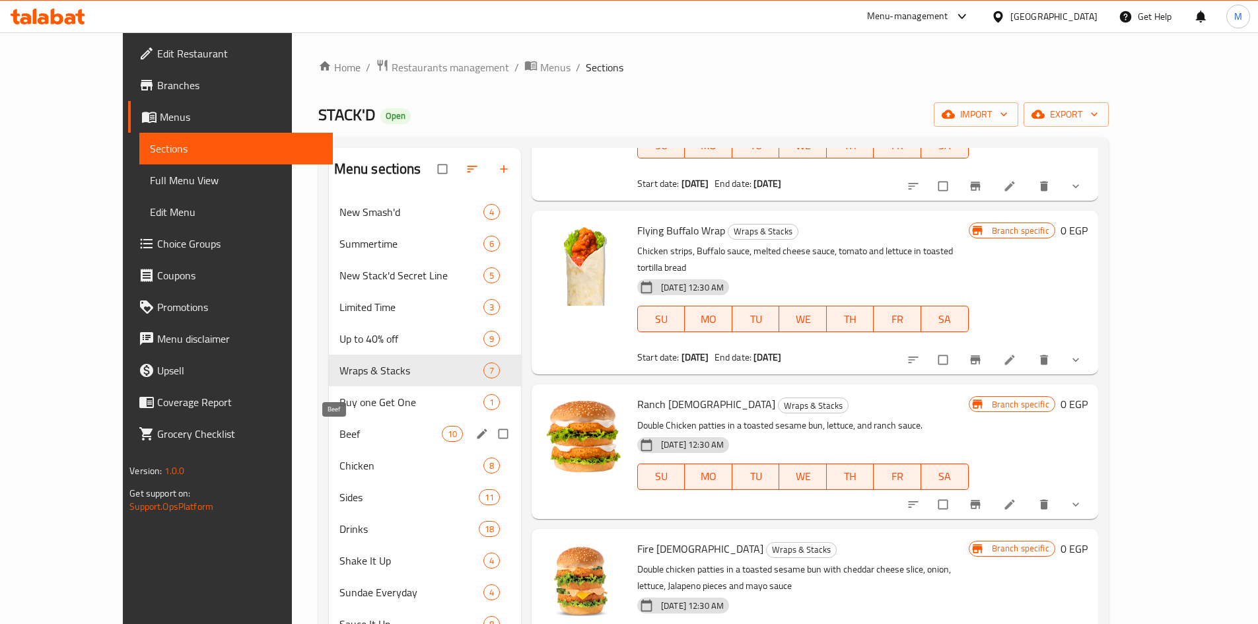
click at [339, 432] on span "Beef" at bounding box center [390, 434] width 102 height 16
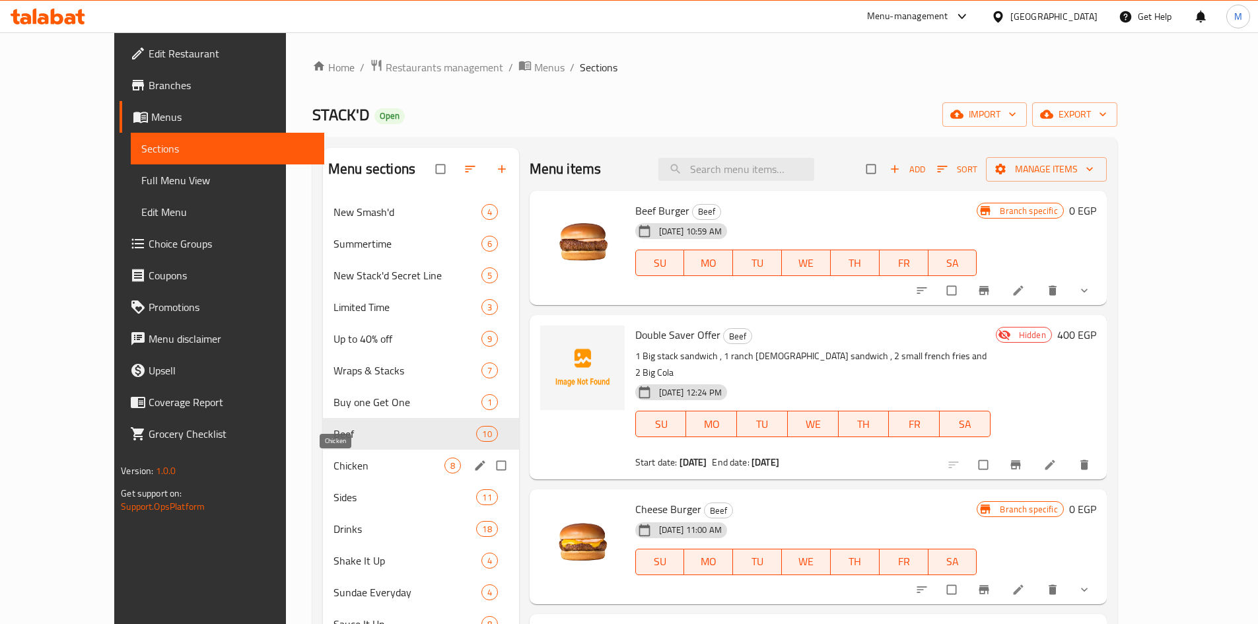
click at [333, 469] on span "Chicken" at bounding box center [388, 465] width 111 height 16
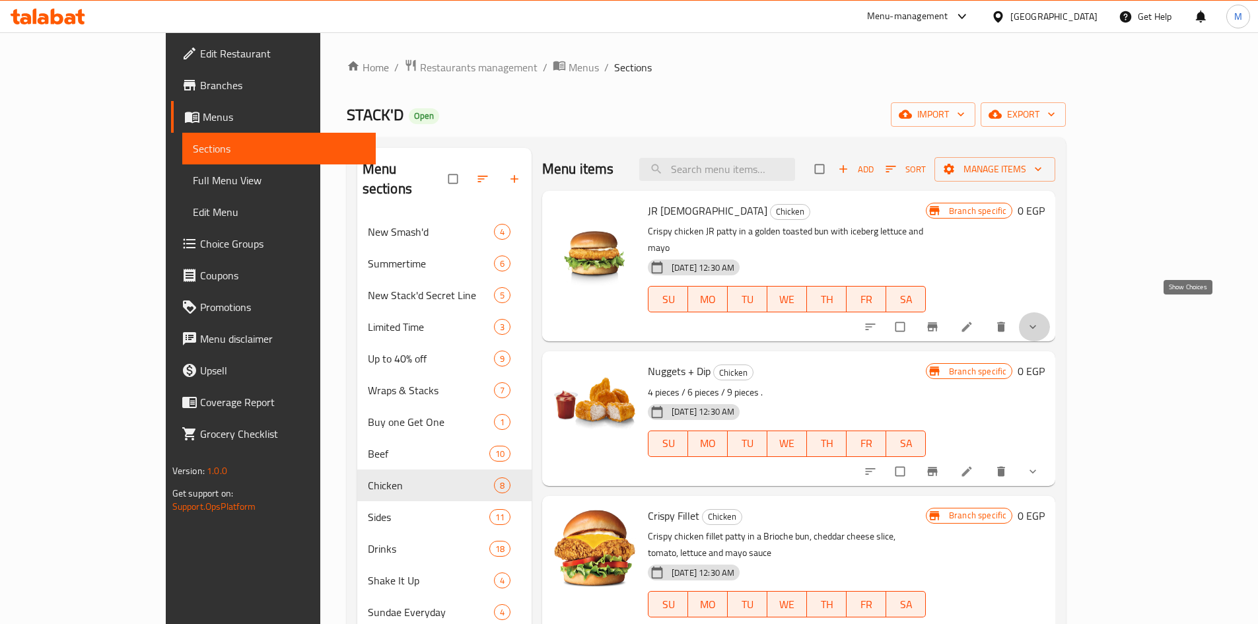
click at [1036, 325] on icon "show more" at bounding box center [1032, 327] width 7 height 4
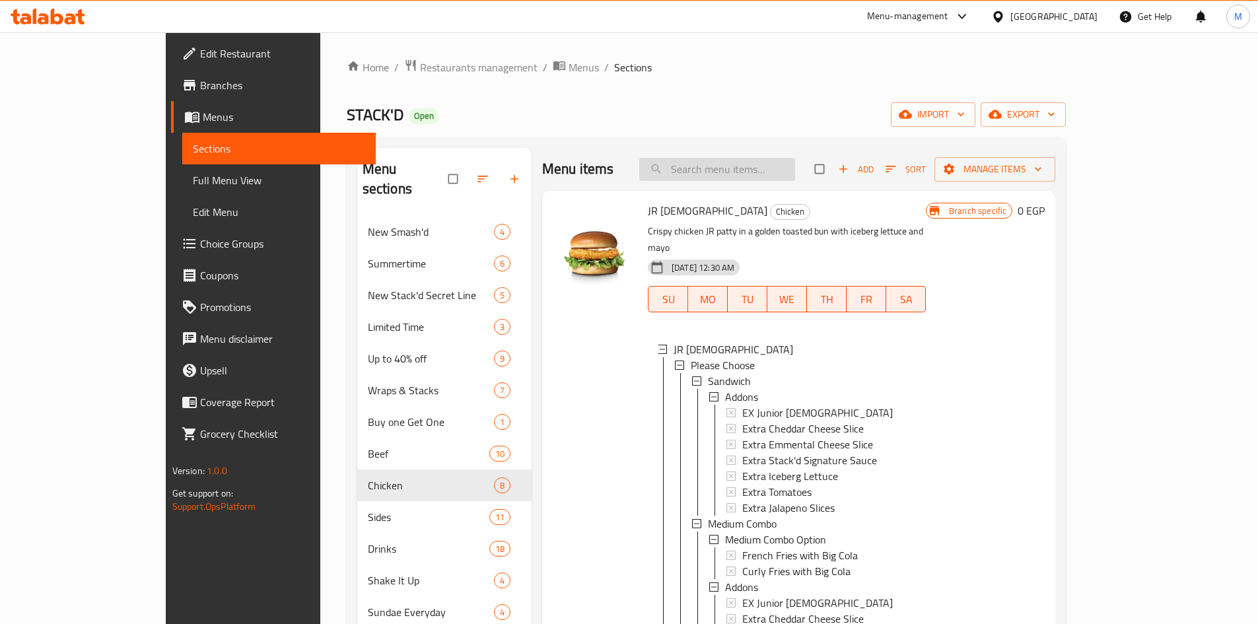
click at [776, 171] on input "search" at bounding box center [717, 169] width 156 height 23
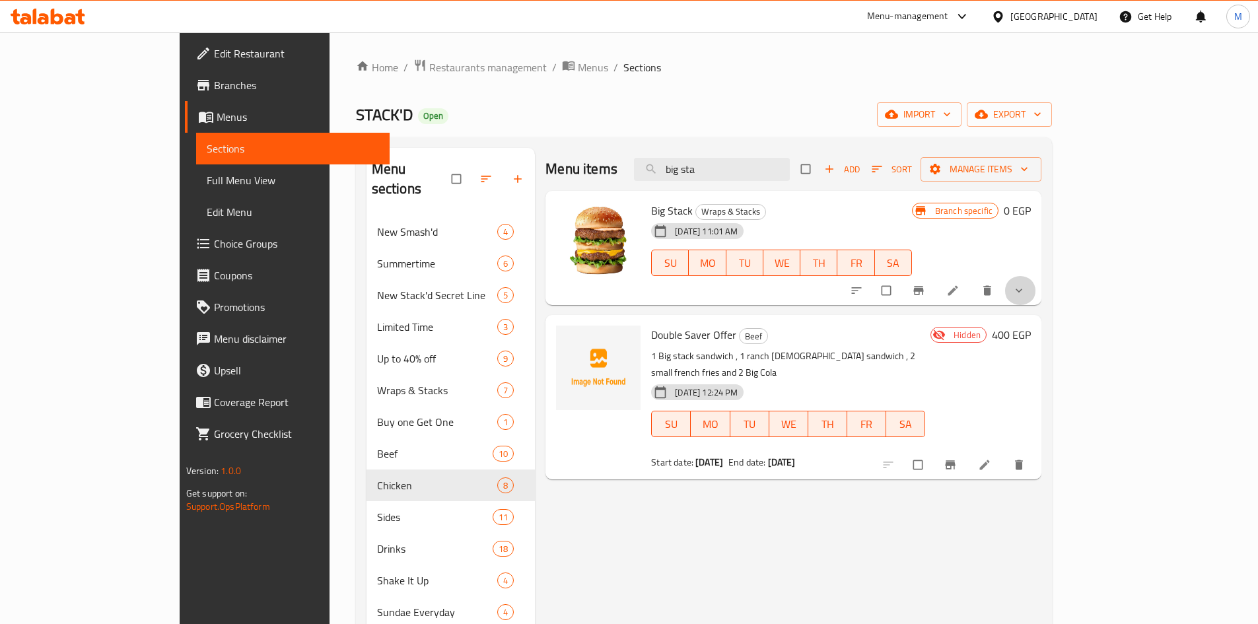
click at [1028, 288] on span "show more" at bounding box center [1020, 290] width 16 height 13
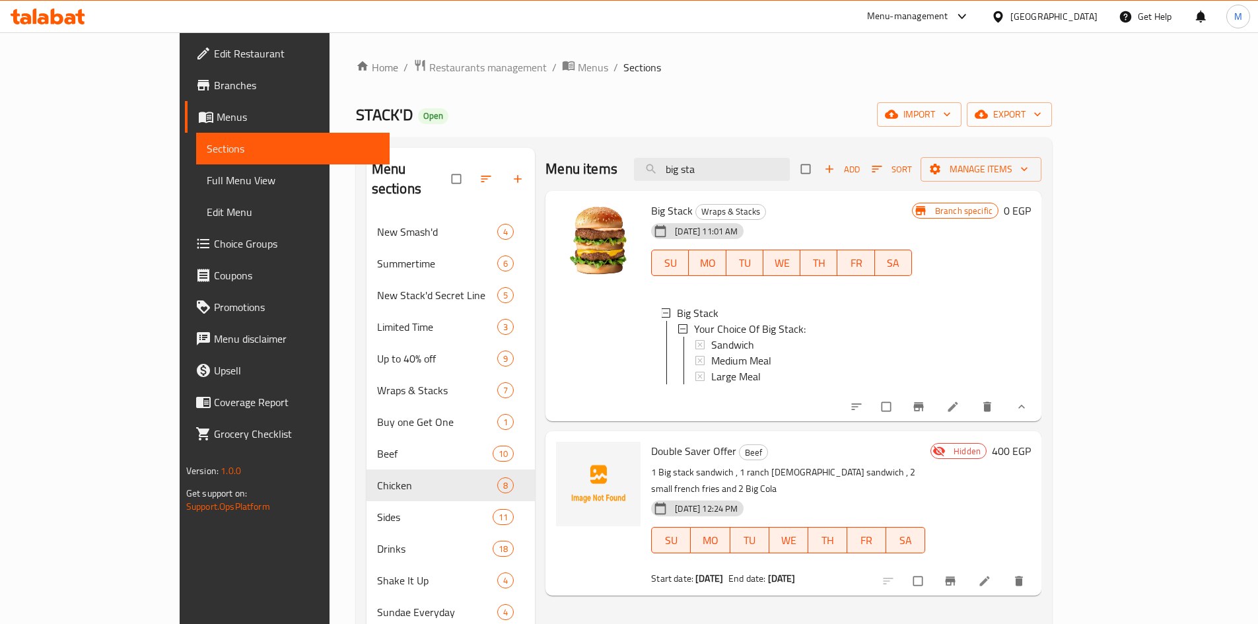
click at [708, 479] on p "1 Big stack sandwich , 1 ranch [DEMOGRAPHIC_DATA] sandwich , 2 small french fri…" at bounding box center [788, 480] width 274 height 33
drag, startPoint x: 708, startPoint y: 479, endPoint x: 730, endPoint y: 480, distance: 21.8
click at [730, 480] on p "1 Big stack sandwich , 1 ranch [DEMOGRAPHIC_DATA] sandwich , 2 small french fri…" at bounding box center [788, 480] width 274 height 33
copy p "ranch chick"
click at [746, 173] on input "big sta" at bounding box center [712, 169] width 156 height 23
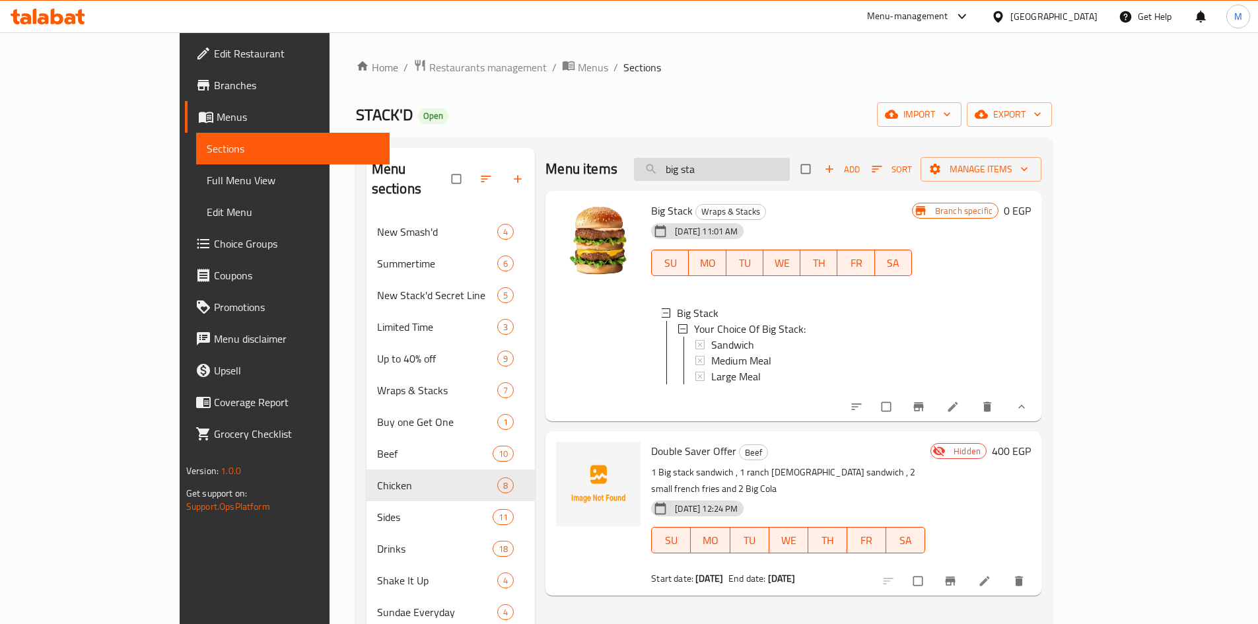
click at [746, 173] on input "big sta" at bounding box center [712, 169] width 156 height 23
paste input "ranch chick"
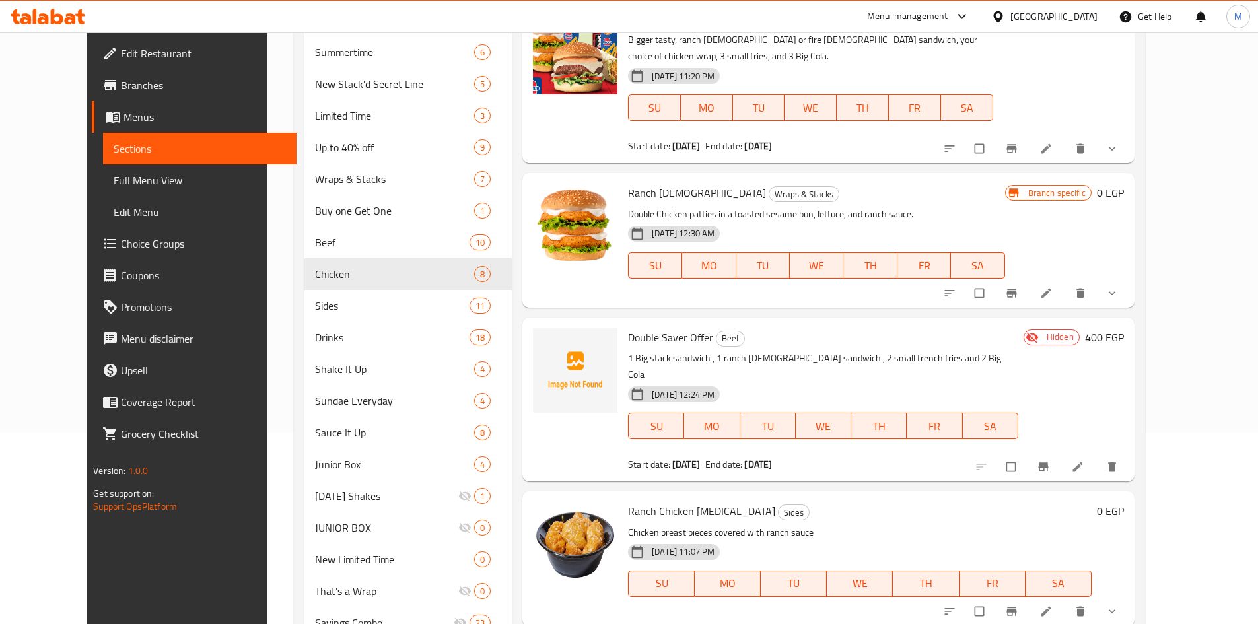
scroll to position [198, 0]
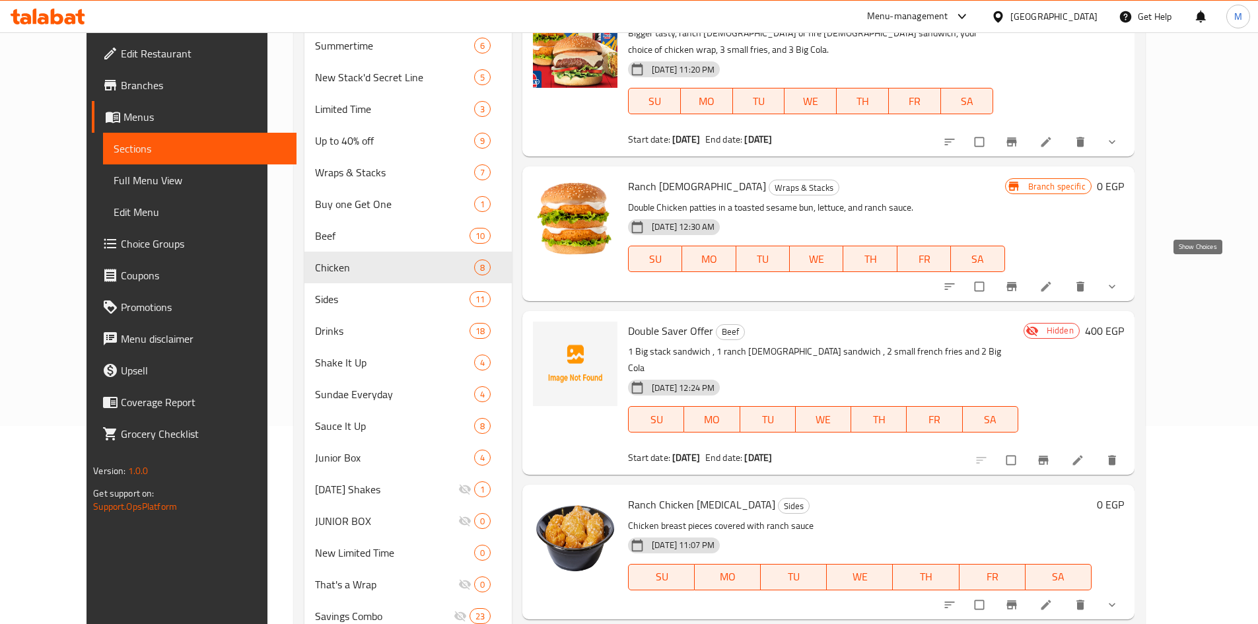
type input "ranch chick"
click at [1118, 280] on icon "show more" at bounding box center [1111, 286] width 13 height 13
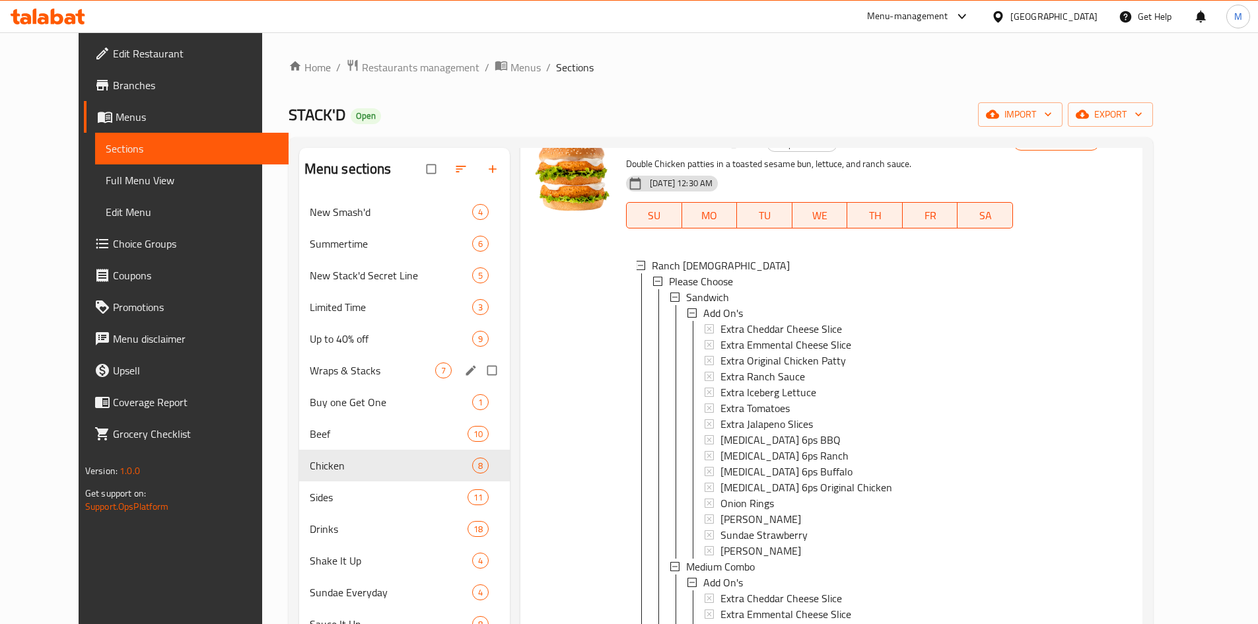
scroll to position [0, 0]
